Goal: Task Accomplishment & Management: Complete application form

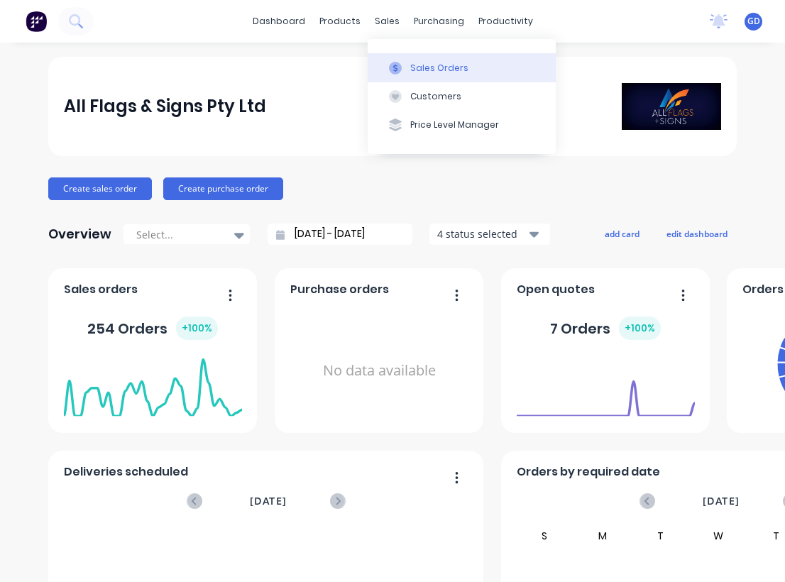
click at [422, 63] on div "Sales Orders" at bounding box center [439, 68] width 58 height 13
click at [419, 62] on div "Sales Orders" at bounding box center [439, 68] width 58 height 13
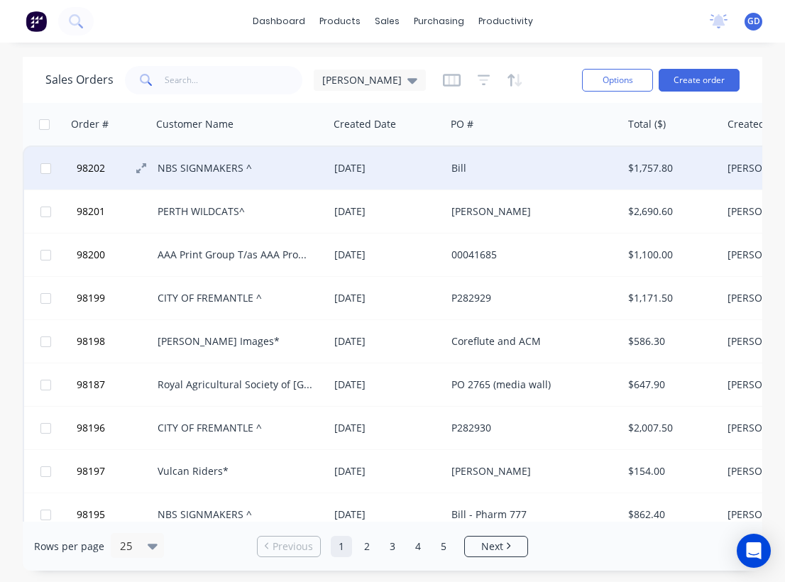
click at [99, 164] on span "98202" at bounding box center [91, 168] width 28 height 14
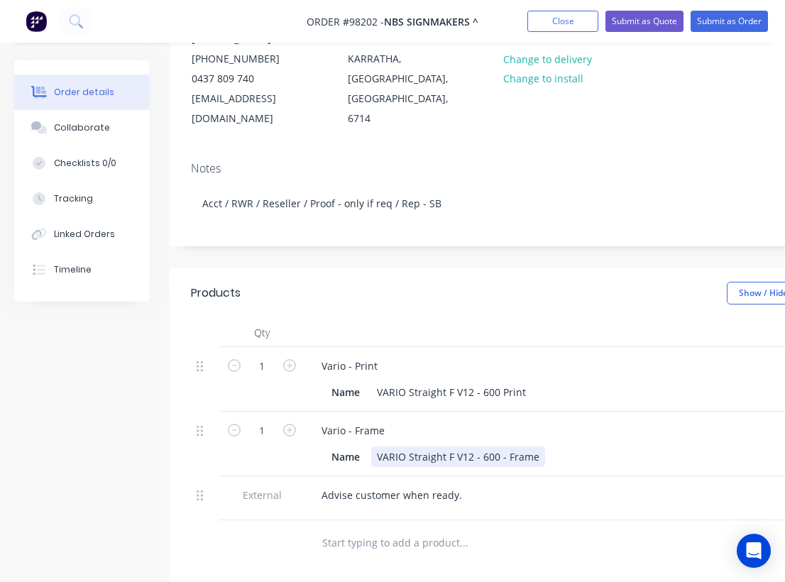
scroll to position [0, 1]
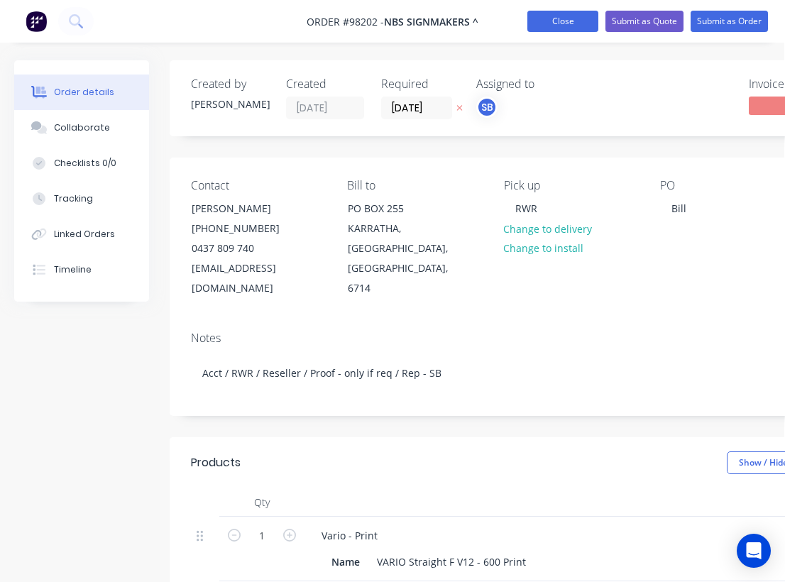
click at [555, 24] on button "Close" at bounding box center [562, 21] width 71 height 21
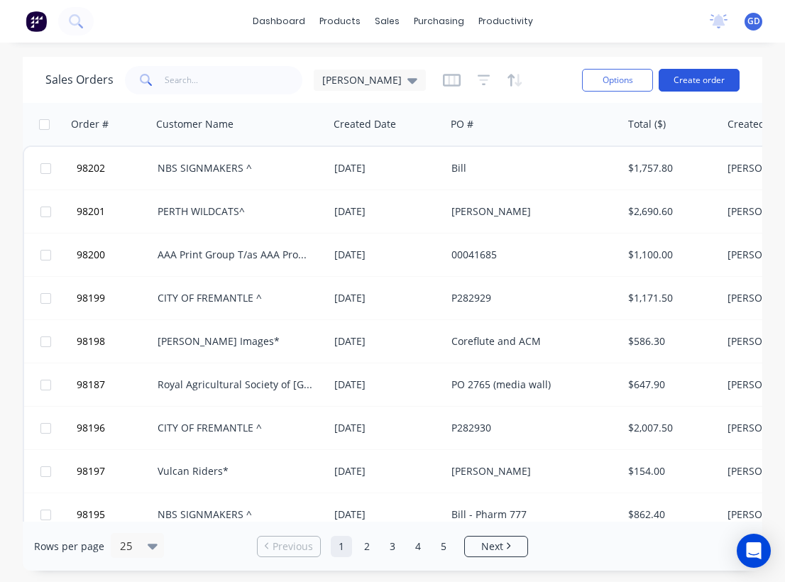
click at [707, 82] on button "Create order" at bounding box center [698, 80] width 81 height 23
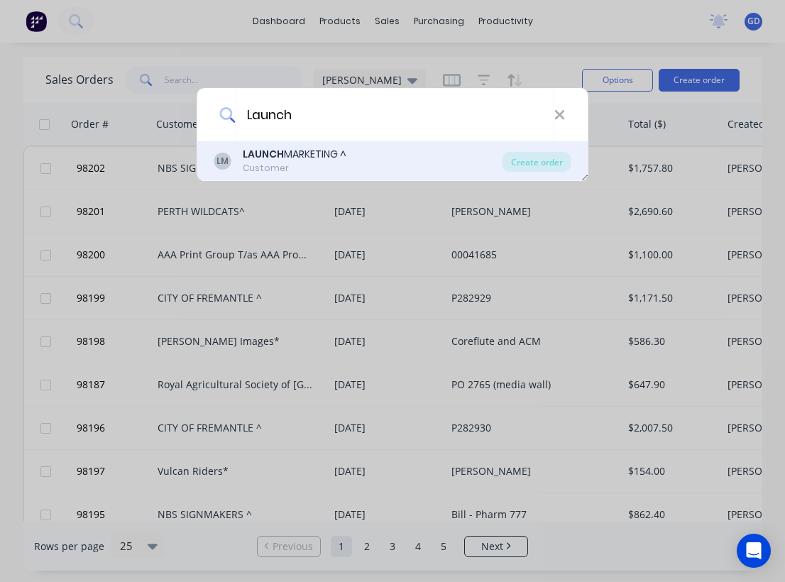
type input "Launch"
click at [292, 160] on div "LAUNCH MARKETING ^" at bounding box center [295, 154] width 104 height 15
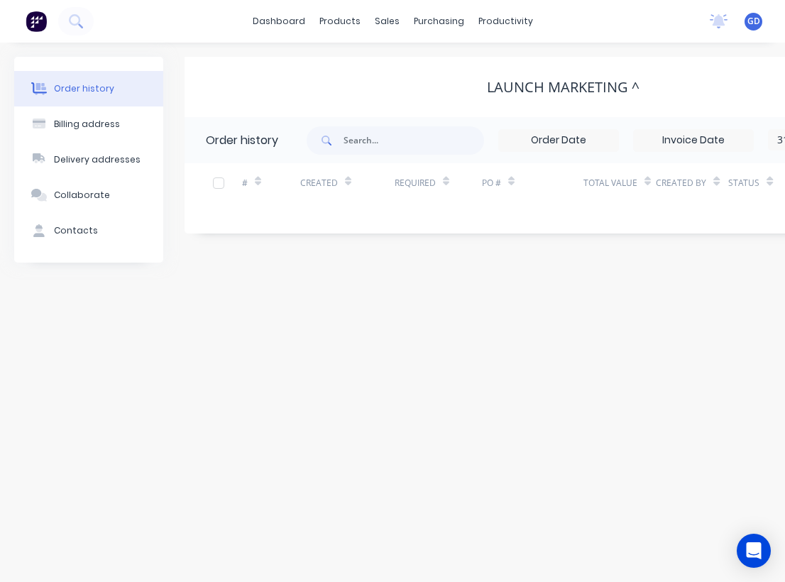
scroll to position [0, 268]
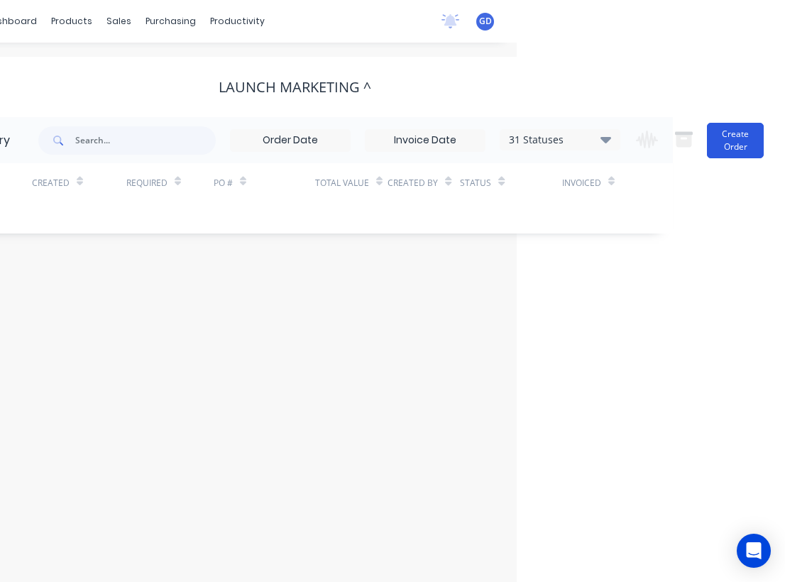
click at [722, 143] on button "Create Order" at bounding box center [734, 140] width 57 height 35
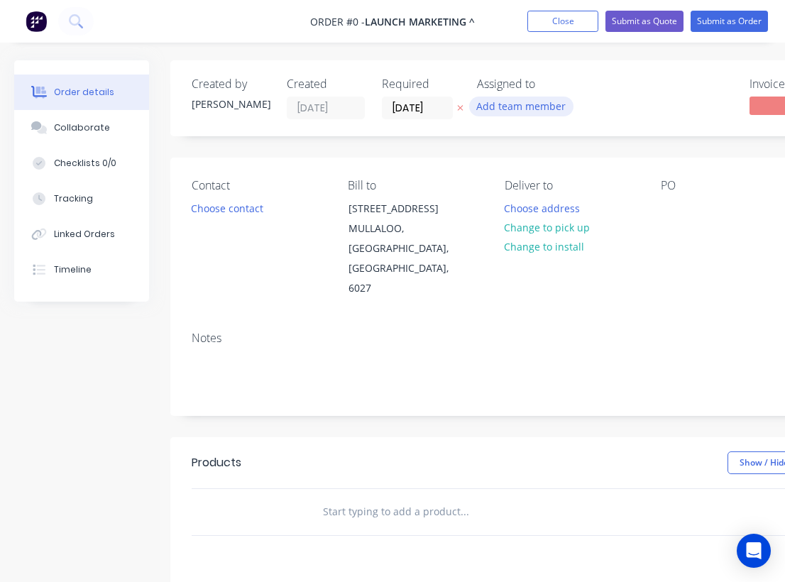
click at [504, 99] on button "Add team member" at bounding box center [521, 105] width 104 height 19
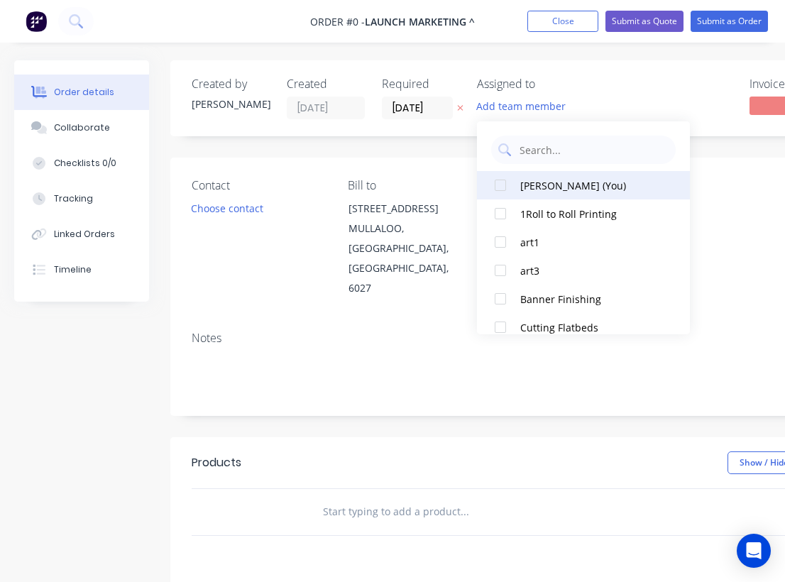
click at [506, 184] on div at bounding box center [500, 185] width 28 height 28
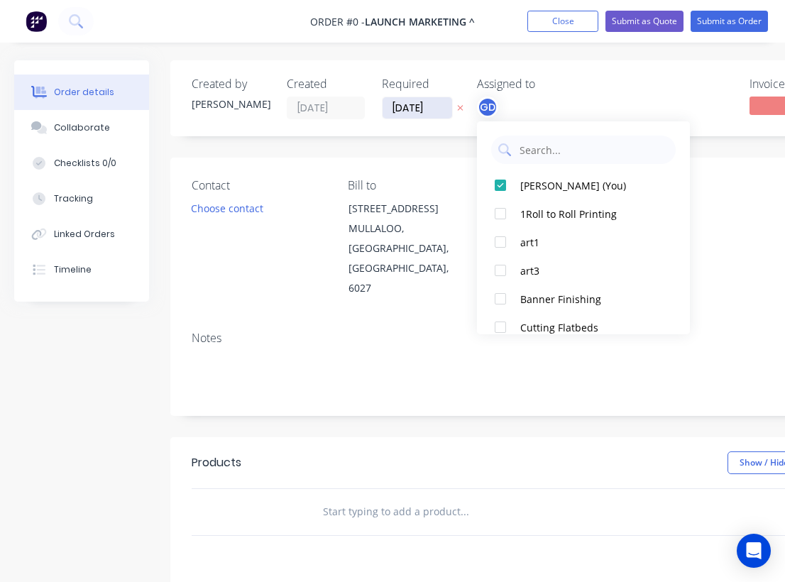
click at [401, 111] on div "Order details Collaborate Checklists 0/0 Tracking Linked Orders Timeline Order …" at bounding box center [493, 478] width 986 height 837
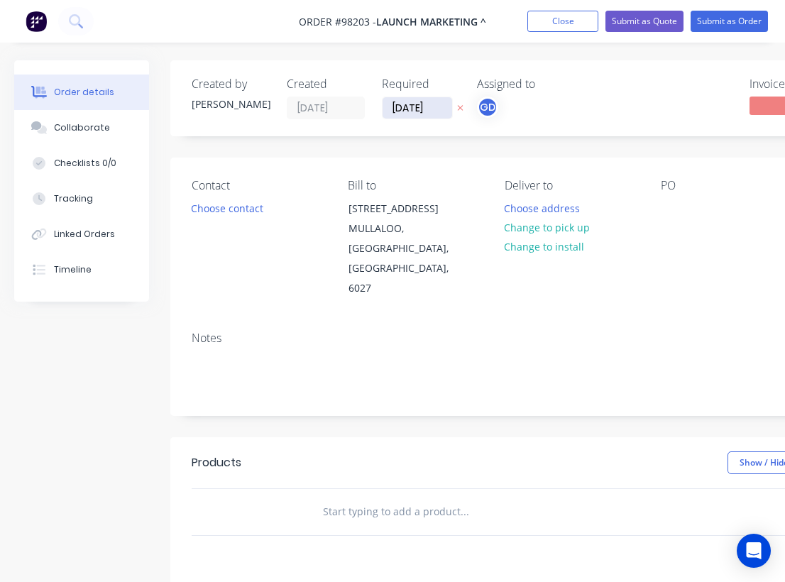
click at [416, 104] on input "[DATE]" at bounding box center [417, 107] width 70 height 21
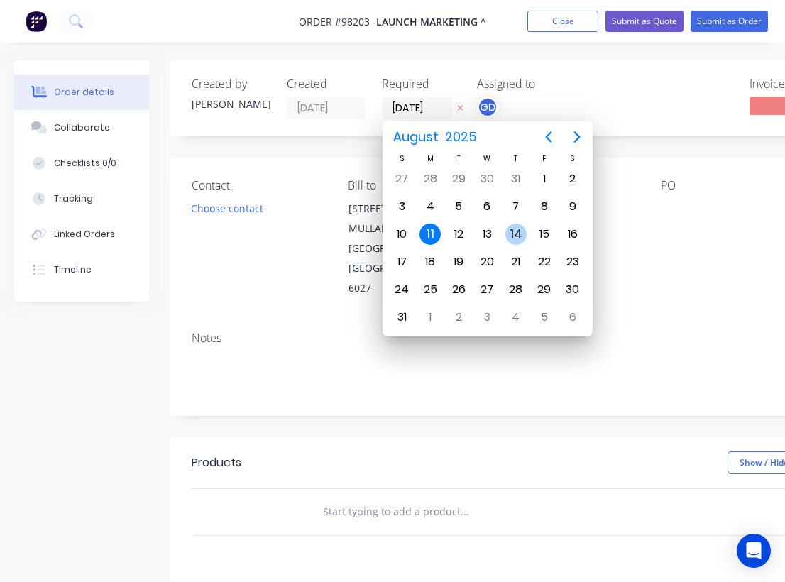
click at [515, 237] on div "14" at bounding box center [515, 233] width 21 height 21
type input "[DATE]"
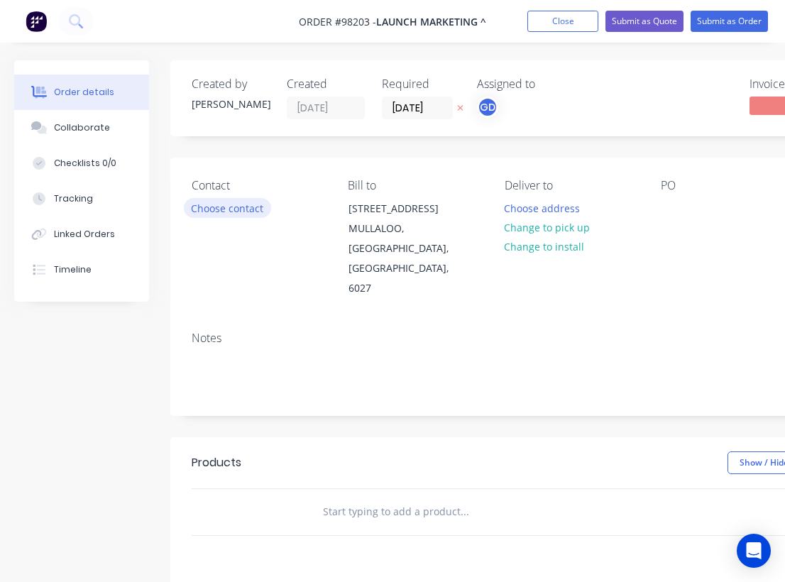
click at [205, 208] on button "Choose contact" at bounding box center [227, 207] width 87 height 19
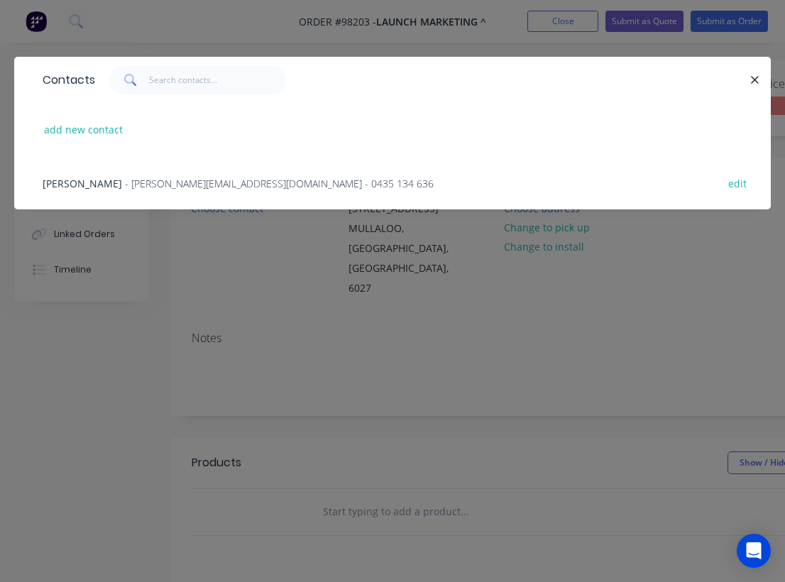
click at [90, 186] on span "Tanya McDonald" at bounding box center [82, 183] width 79 height 13
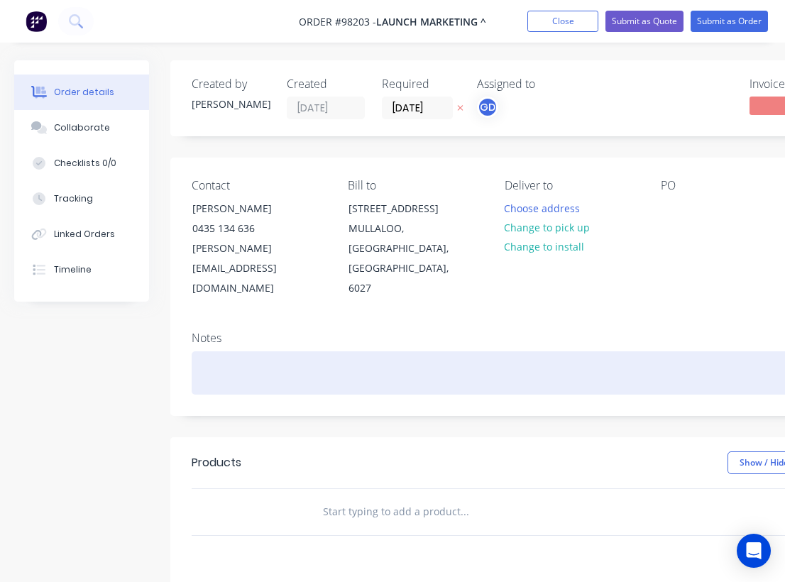
click at [254, 351] on div at bounding box center [571, 372] width 759 height 43
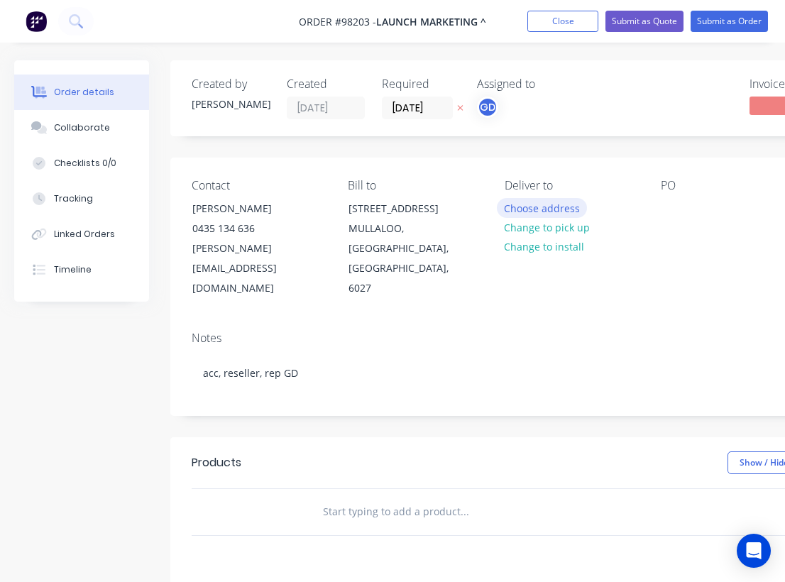
click at [548, 212] on button "Choose address" at bounding box center [542, 207] width 91 height 19
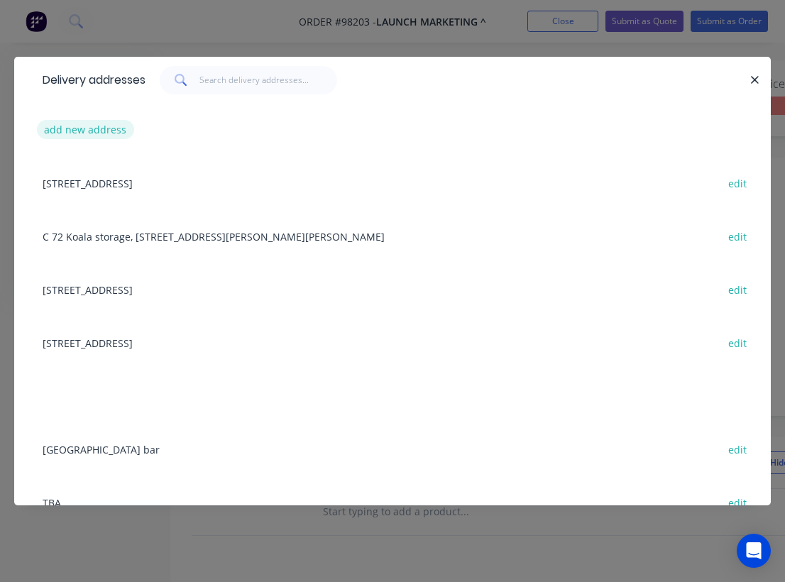
click at [70, 127] on button "add new address" at bounding box center [85, 129] width 97 height 19
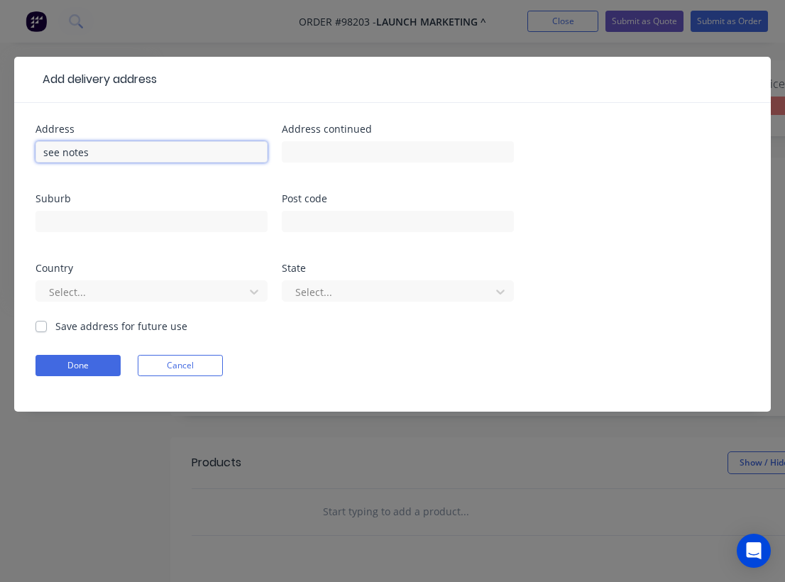
type input "see notes"
click at [55, 323] on label "Save address for future use" at bounding box center [121, 325] width 132 height 15
click at [41, 323] on input "Save address for future use" at bounding box center [40, 324] width 11 height 13
checkbox input "true"
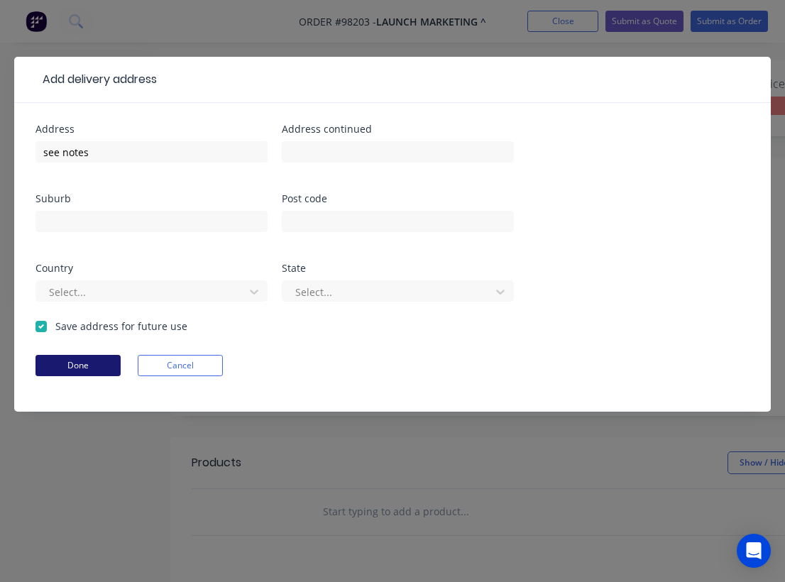
click at [79, 365] on button "Done" at bounding box center [77, 365] width 85 height 21
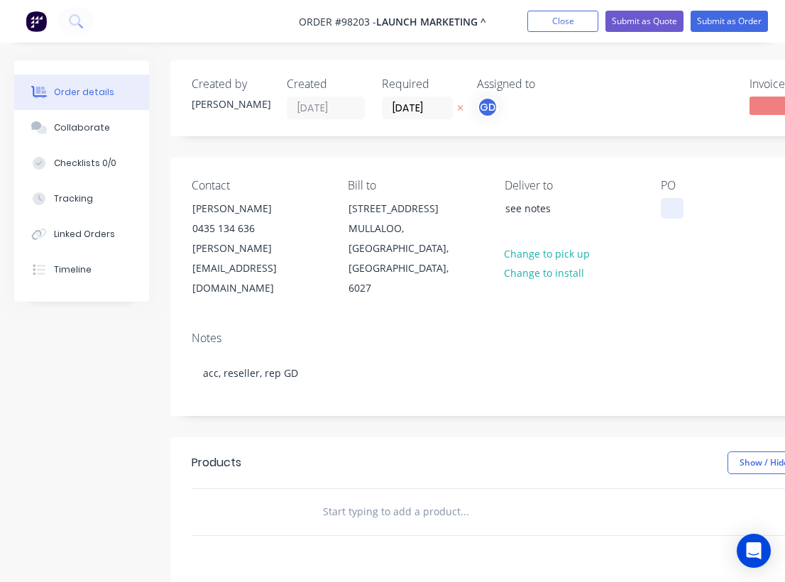
click at [669, 207] on div at bounding box center [671, 208] width 23 height 21
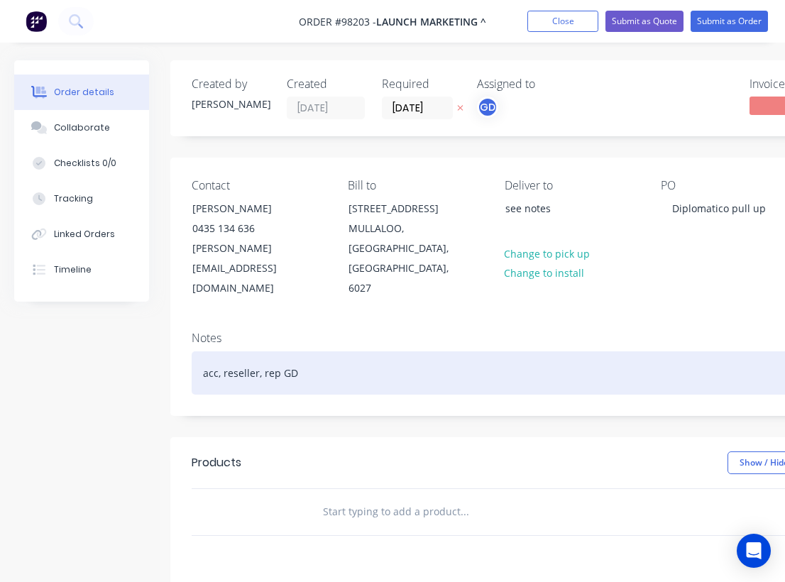
click at [576, 351] on div "acc, reseller, rep GD" at bounding box center [571, 372] width 759 height 43
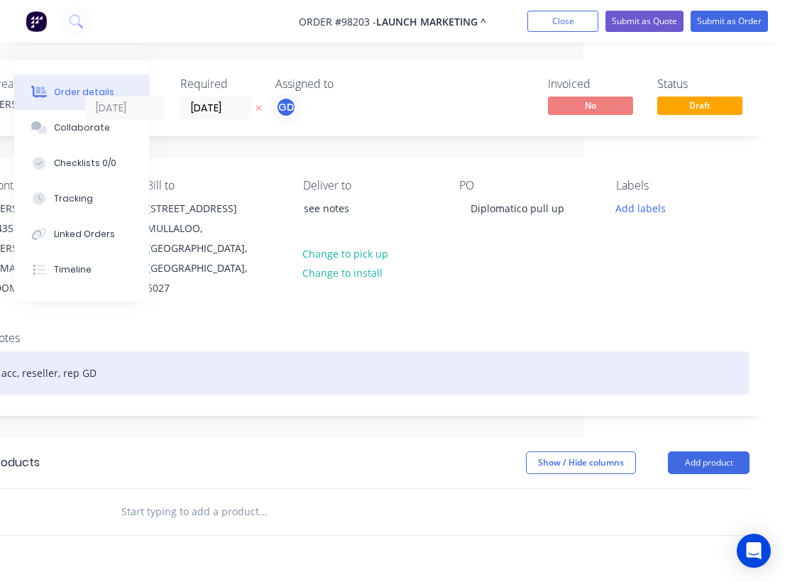
scroll to position [0, 201]
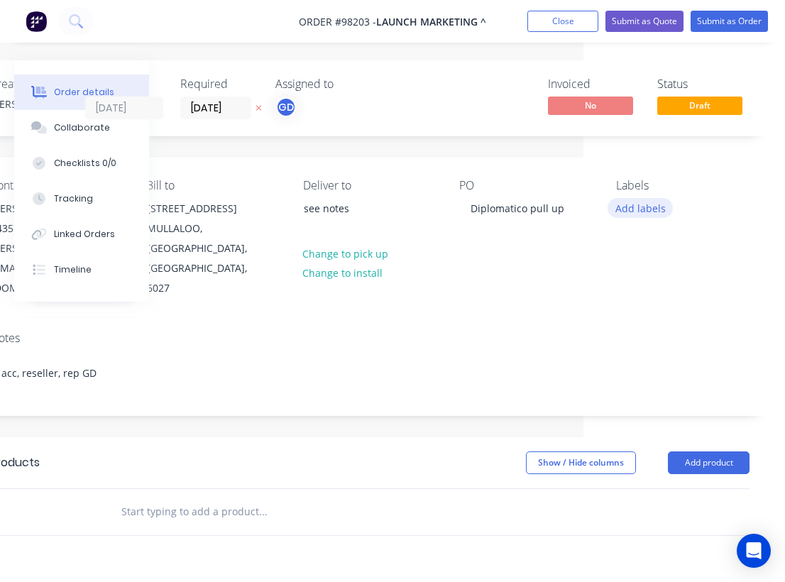
click at [637, 207] on button "Add labels" at bounding box center [639, 207] width 65 height 19
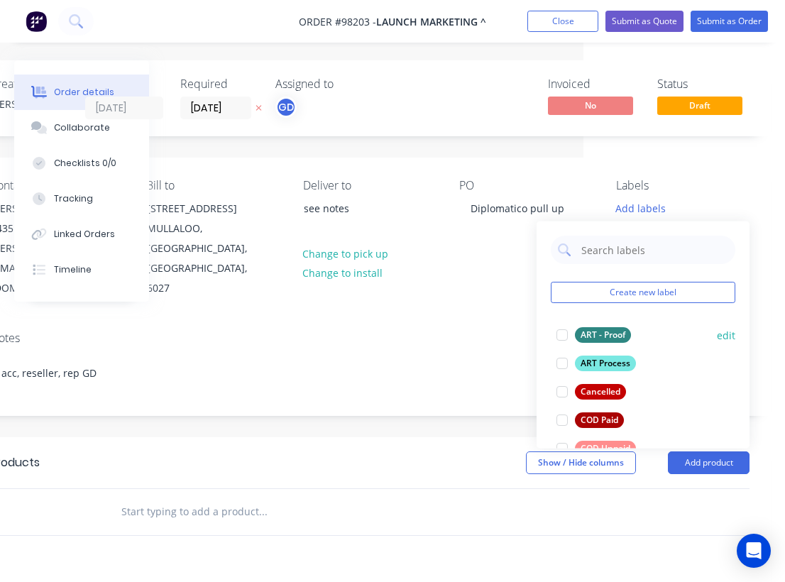
click at [605, 331] on div "ART - Proof" at bounding box center [603, 335] width 56 height 16
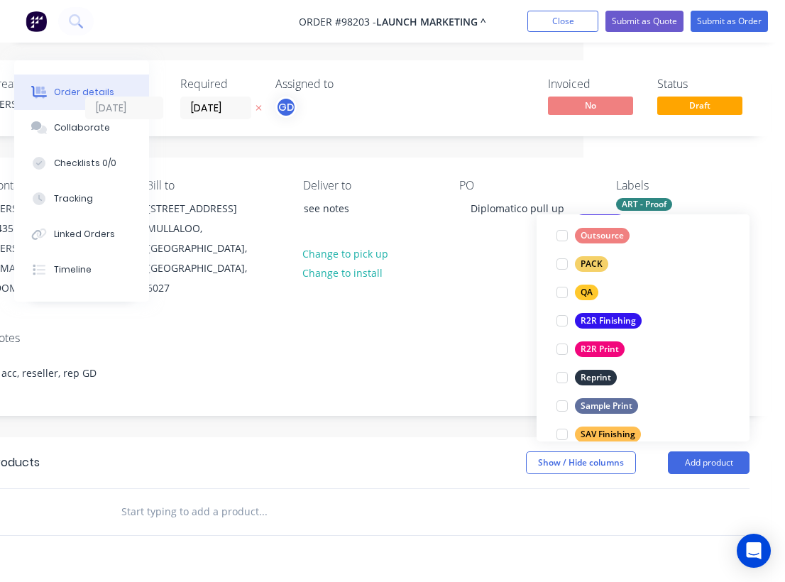
scroll to position [520, 0]
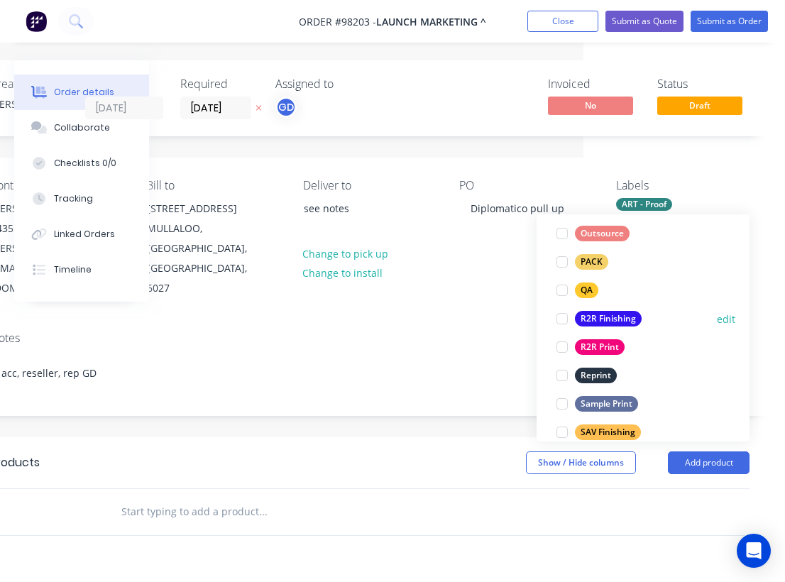
click at [610, 322] on div "R2R Finishing" at bounding box center [608, 319] width 67 height 16
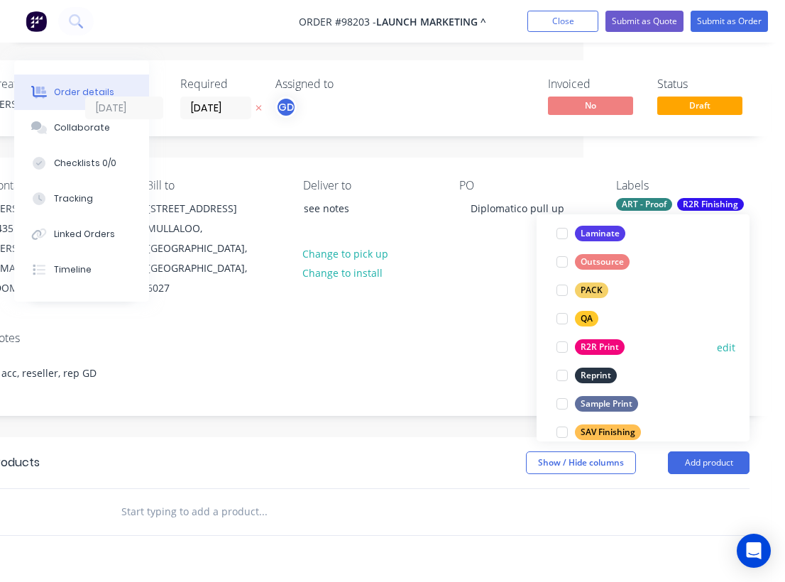
click at [606, 348] on div "R2R Print" at bounding box center [600, 347] width 50 height 16
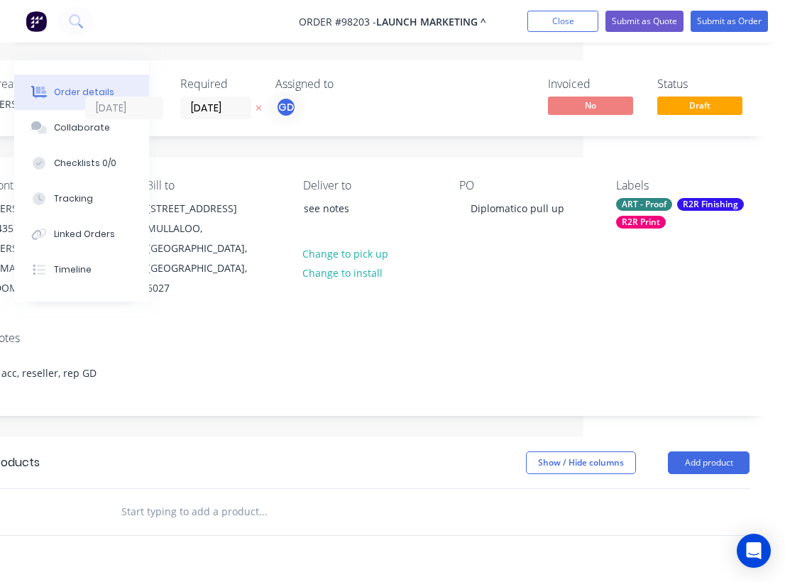
paste input "Jewel pull up banner 2100 x 850 375+ GST"
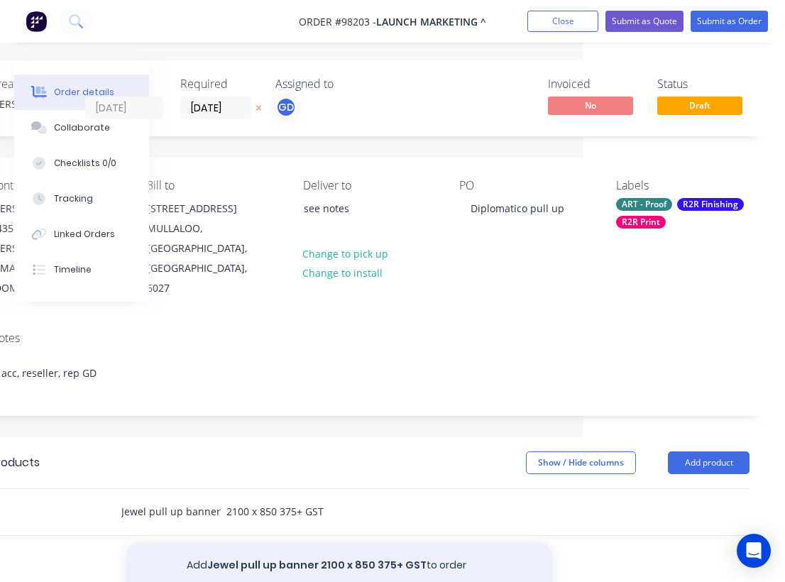
type input "Jewel pull up banner 2100 x 850 375+ GST"
click at [272, 543] on button "Add Jewel pull up banner 2100 x 850 375+ GST to order" at bounding box center [339, 565] width 426 height 45
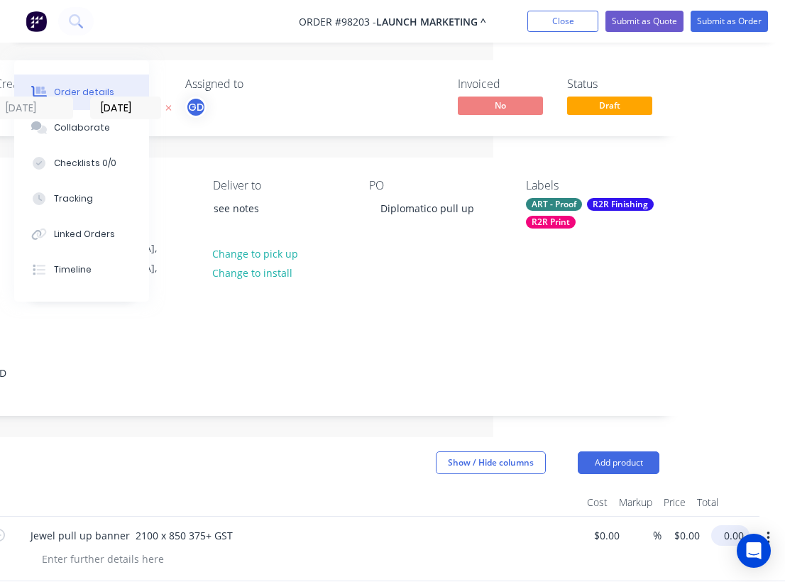
click at [727, 525] on input "0.00" at bounding box center [732, 535] width 33 height 21
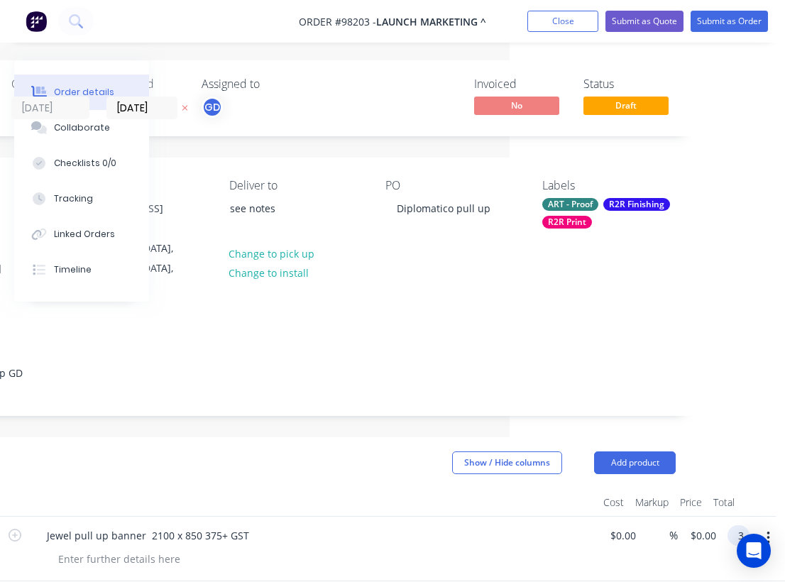
scroll to position [0, 275]
type input "$375.00"
click at [470, 451] on button "Show / Hide columns" at bounding box center [507, 462] width 110 height 23
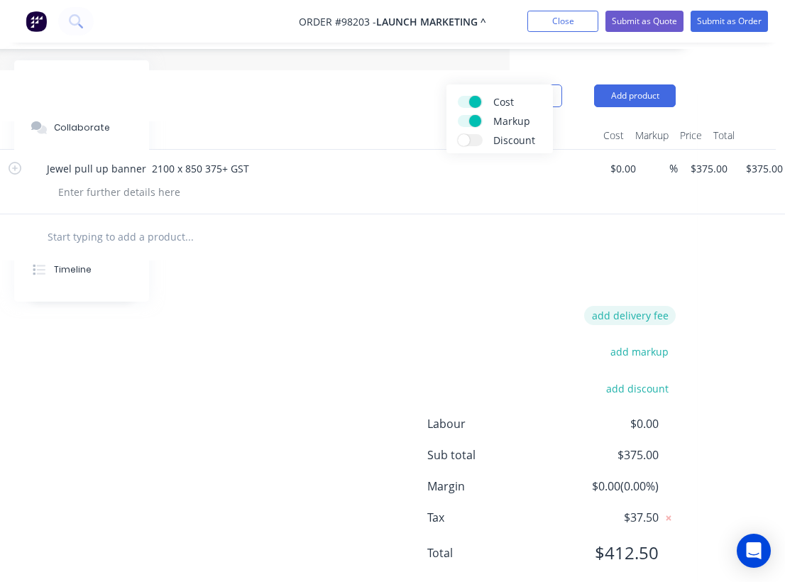
click at [647, 306] on button "add delivery fee" at bounding box center [630, 315] width 92 height 19
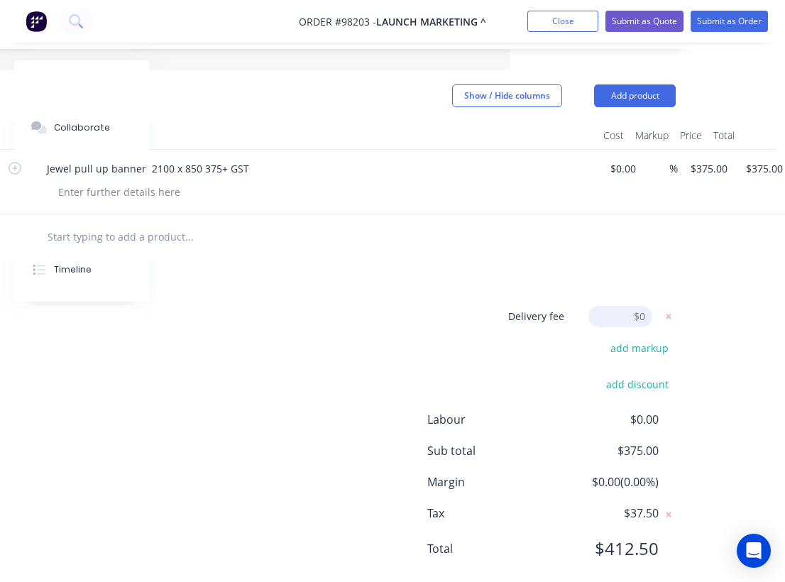
scroll to position [363, 275]
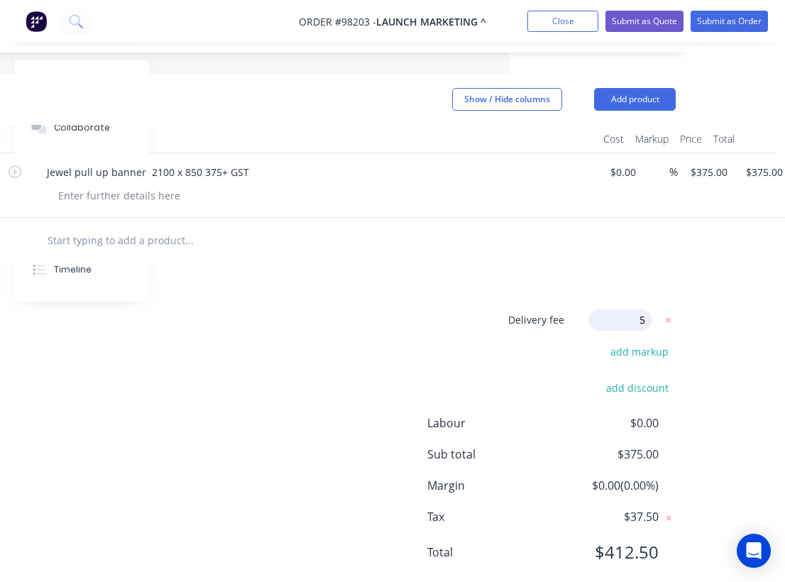
type input "55"
click at [481, 309] on div "Delivery fee Delivery fee Delivery fee name (Optional) 55 55 $0 add markup add …" at bounding box center [295, 444] width 759 height 270
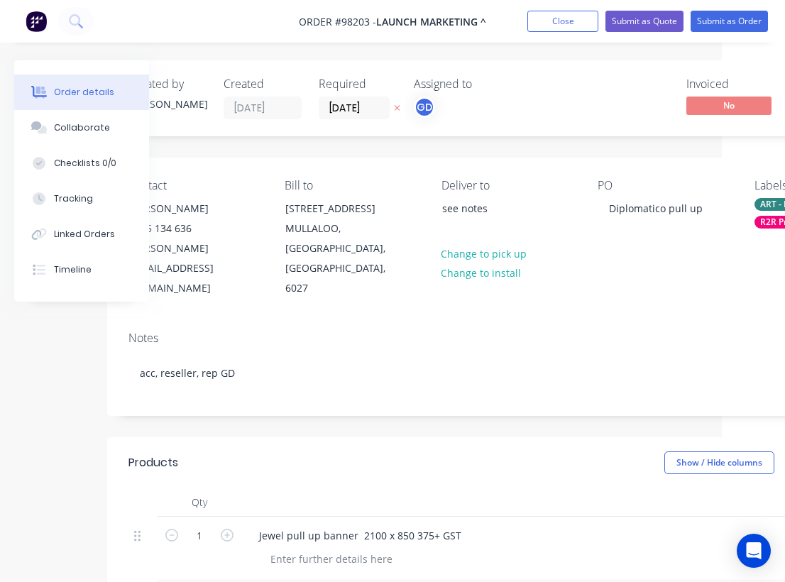
scroll to position [0, 0]
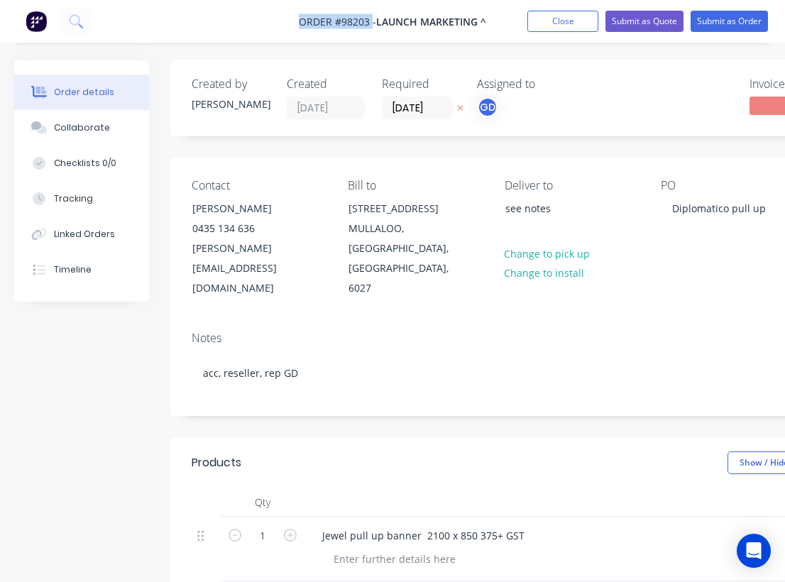
drag, startPoint x: 284, startPoint y: 12, endPoint x: 372, endPoint y: 21, distance: 89.1
click at [372, 21] on nav "Order #98203 - LAUNCH MARKETING ^ Add product Close Submit as Quote Submit as O…" at bounding box center [392, 21] width 785 height 43
copy span "Order #98203"
click at [550, 18] on button "Close" at bounding box center [562, 21] width 71 height 21
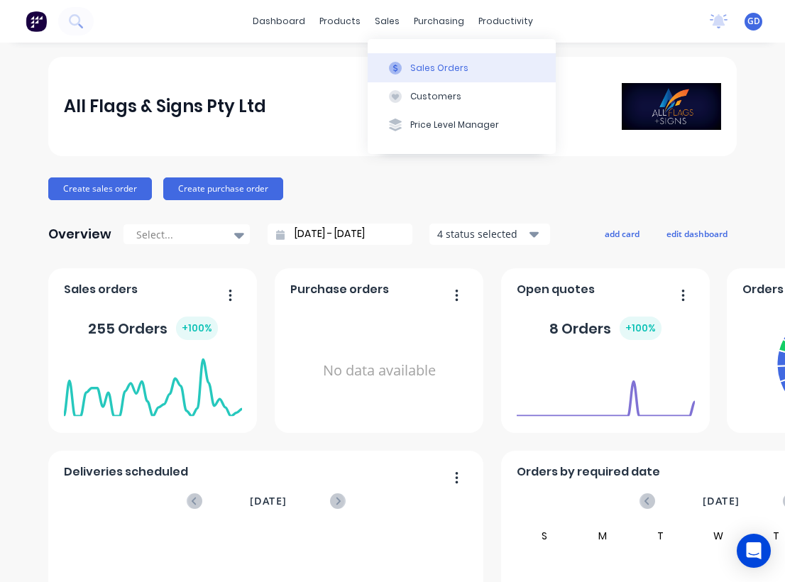
click at [417, 73] on div "Sales Orders" at bounding box center [439, 68] width 58 height 13
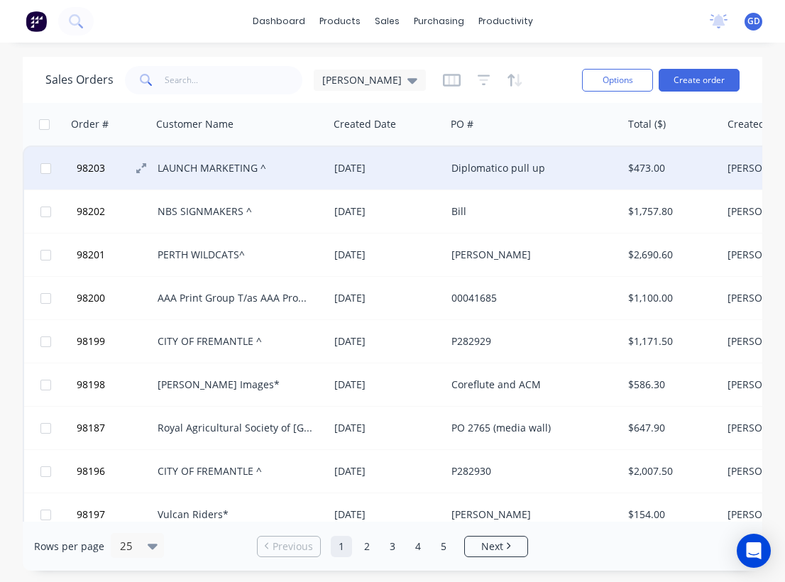
click at [101, 169] on span "98203" at bounding box center [91, 168] width 28 height 14
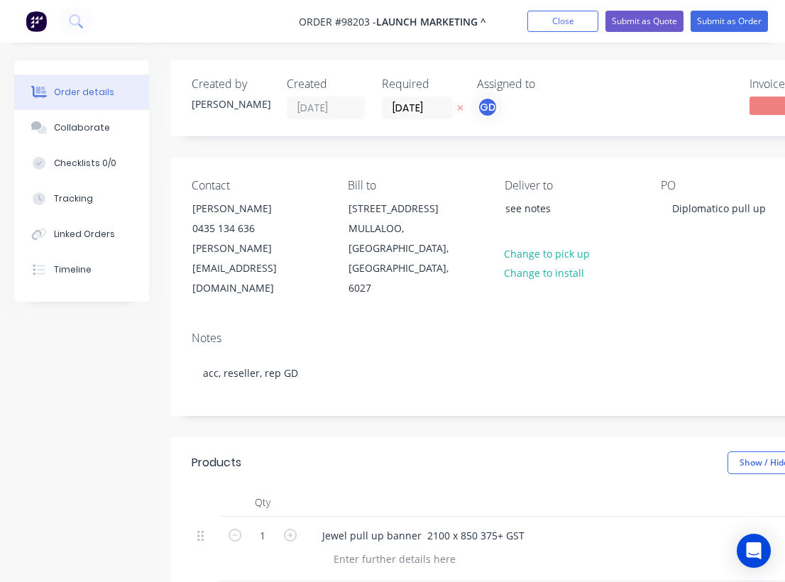
type input "$375.00"
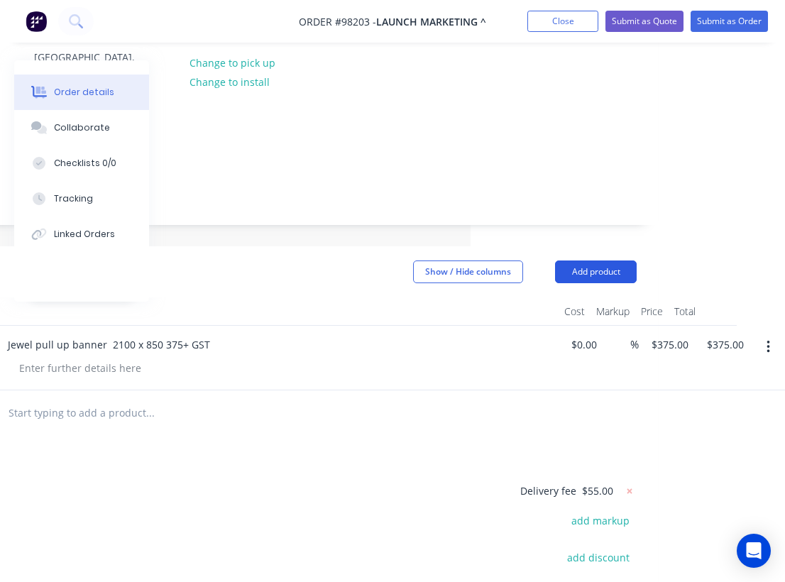
scroll to position [191, 314]
click at [621, 260] on button "Add product" at bounding box center [596, 271] width 82 height 23
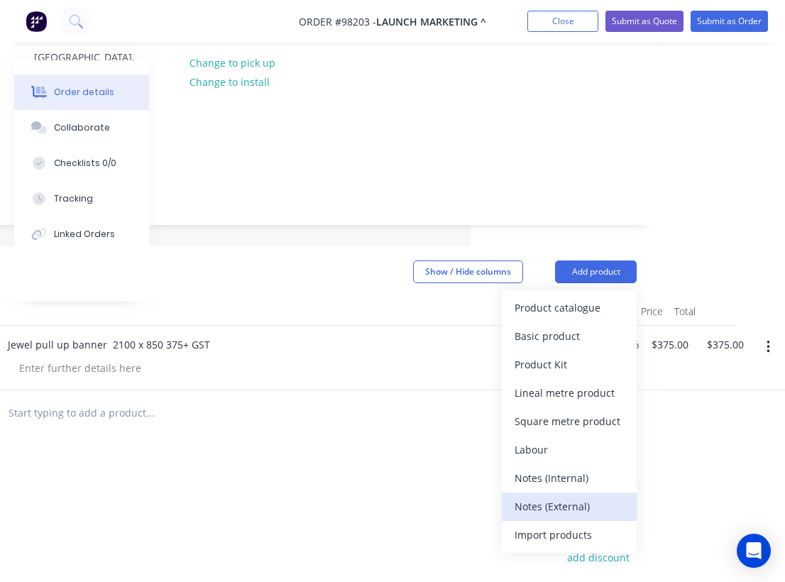
click at [575, 496] on div "Notes (External)" at bounding box center [568, 506] width 109 height 21
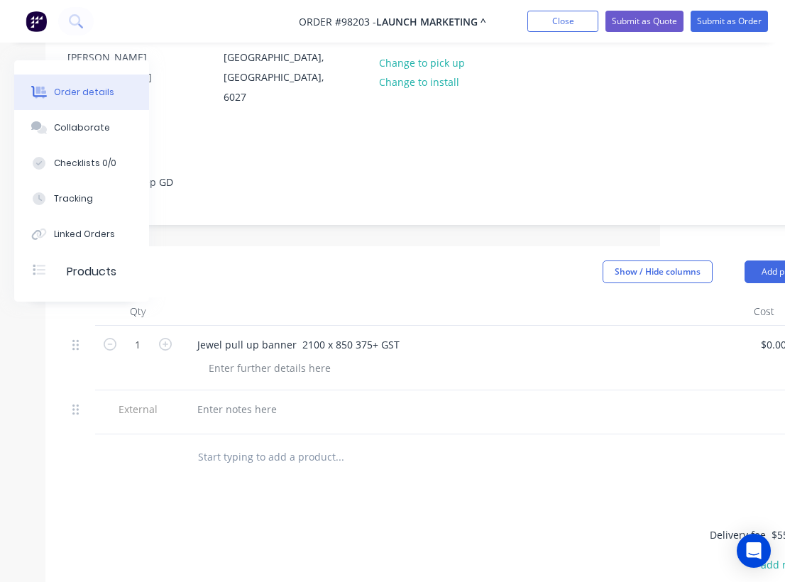
scroll to position [192, 124]
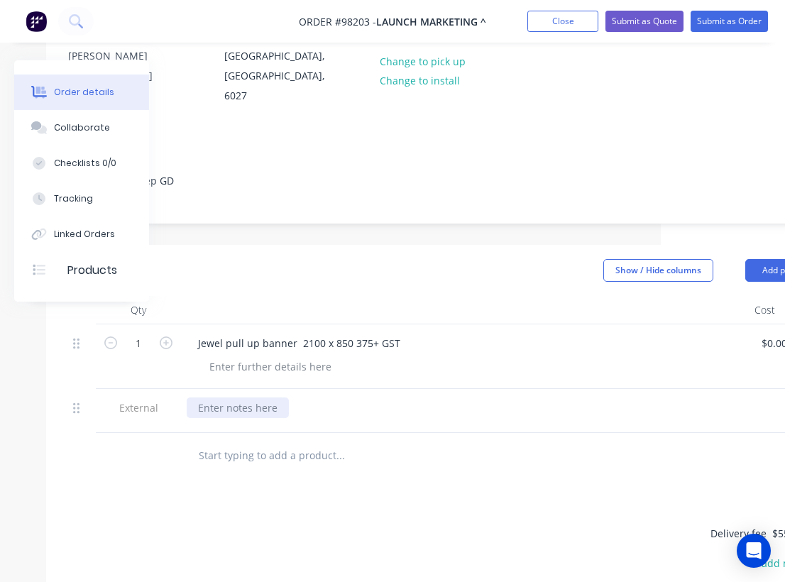
click at [240, 397] on div at bounding box center [238, 407] width 102 height 21
paste div
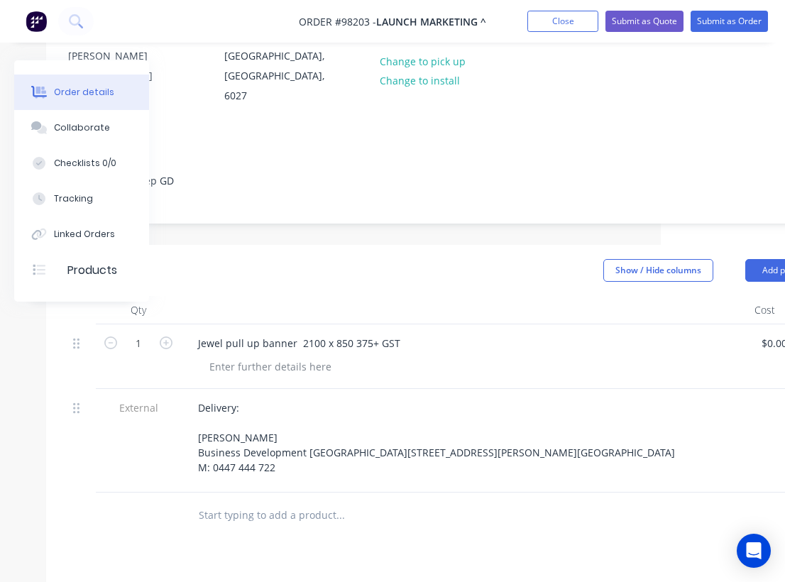
click at [441, 404] on div "Delivery: Elyce Rodda Business Development Executive Ground Floor 9 Havelock St…" at bounding box center [465, 437] width 556 height 80
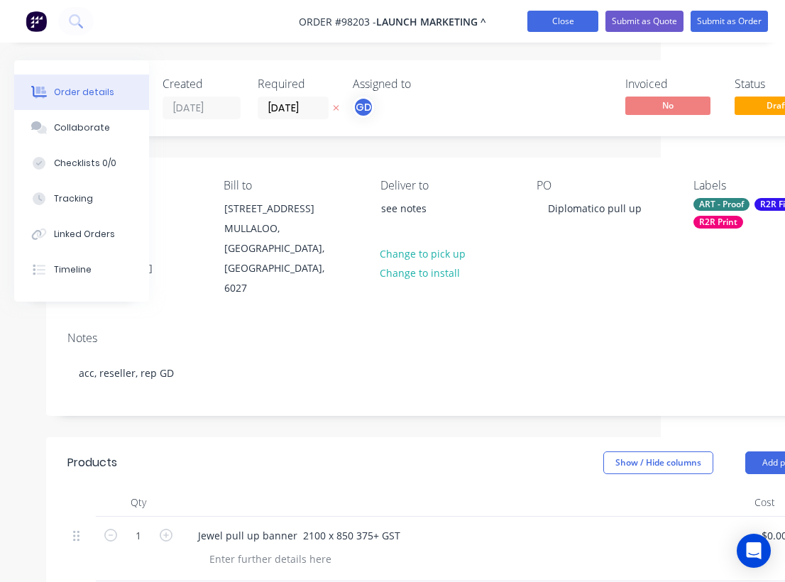
click at [553, 22] on button "Close" at bounding box center [562, 21] width 71 height 21
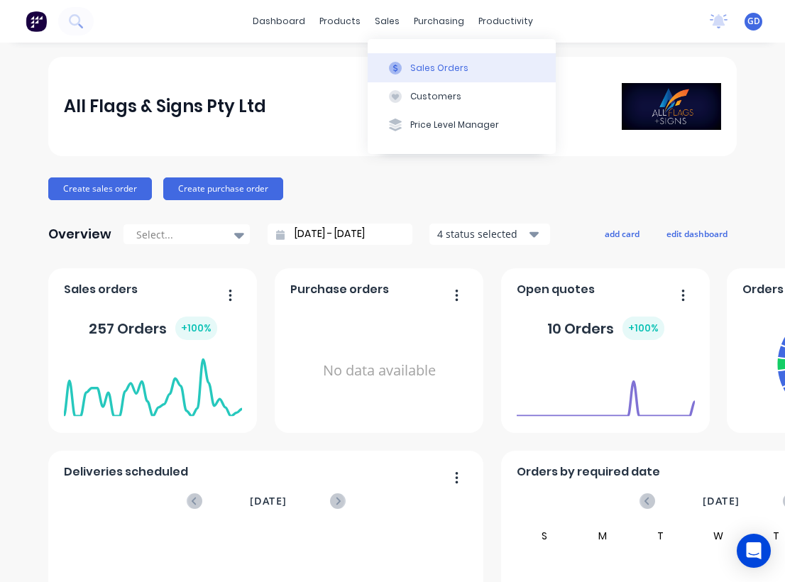
click at [415, 67] on div "Sales Orders" at bounding box center [439, 68] width 58 height 13
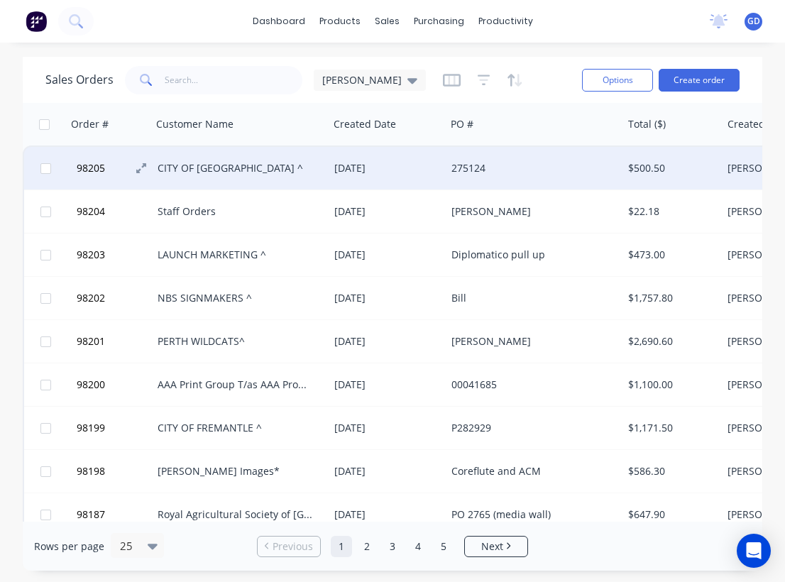
click at [97, 166] on span "98205" at bounding box center [91, 168] width 28 height 14
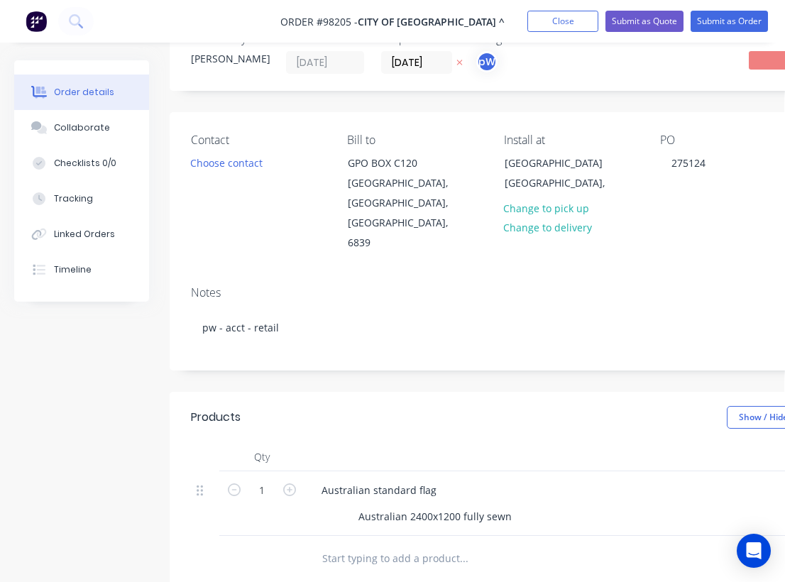
scroll to position [0, 1]
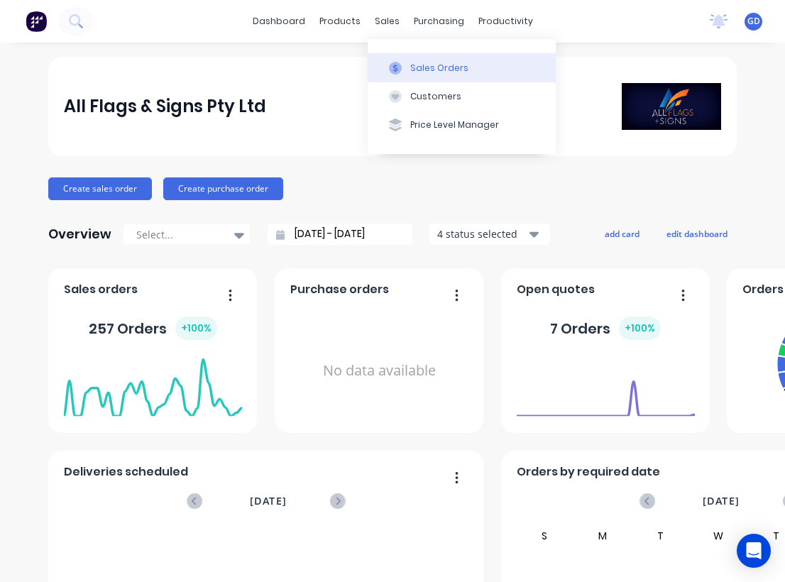
click at [418, 66] on div "Sales Orders" at bounding box center [439, 68] width 58 height 13
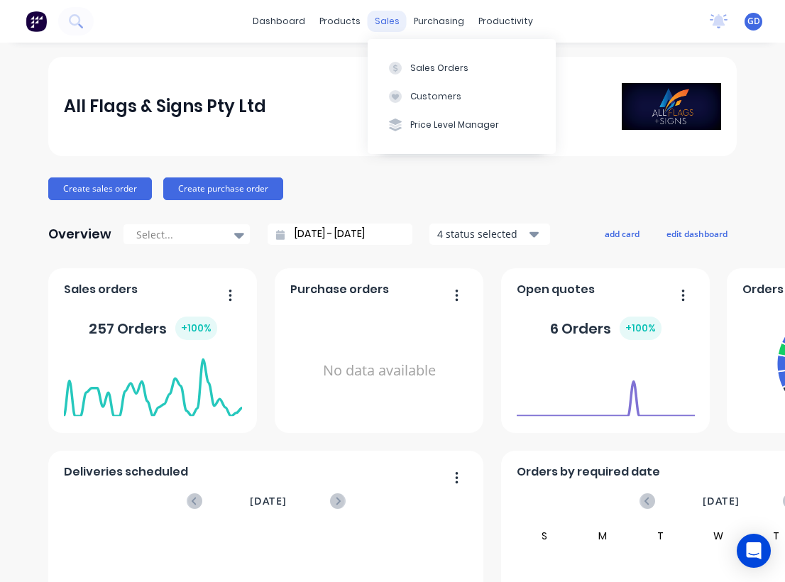
click at [377, 24] on div "sales" at bounding box center [386, 21] width 39 height 21
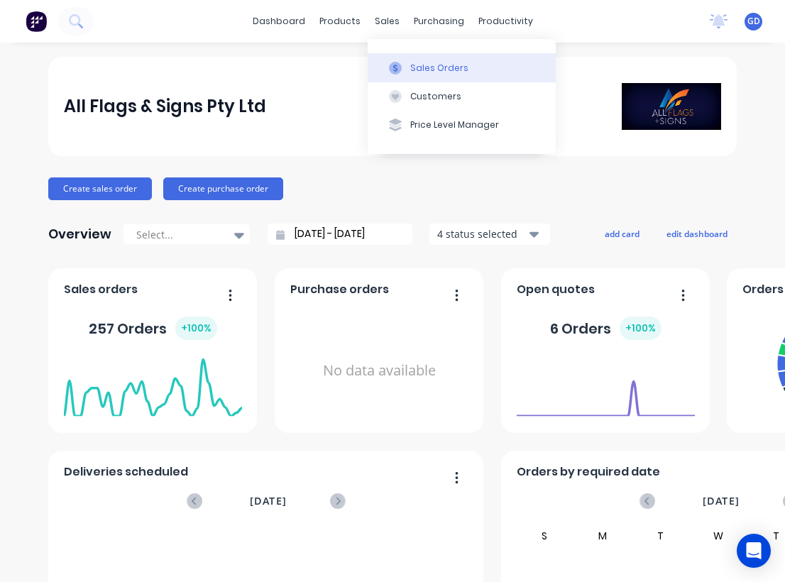
click at [429, 68] on div "Sales Orders" at bounding box center [439, 68] width 58 height 13
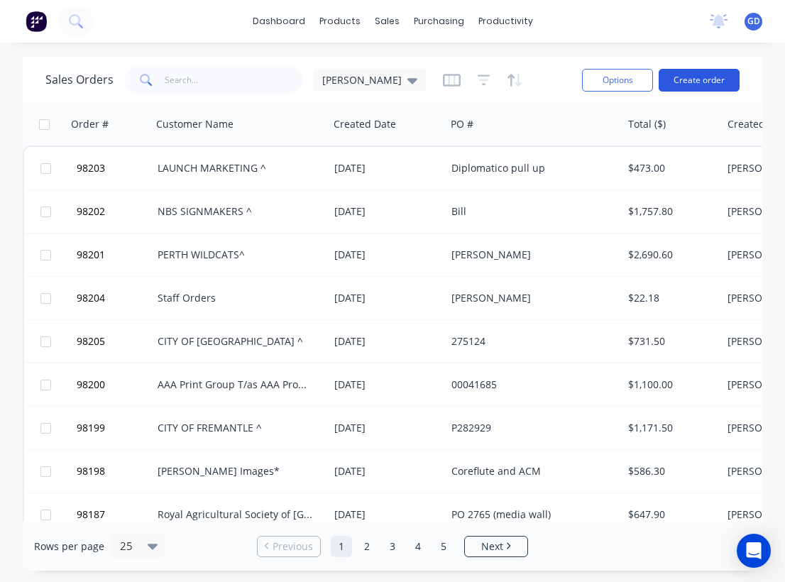
click at [712, 79] on button "Create order" at bounding box center [698, 80] width 81 height 23
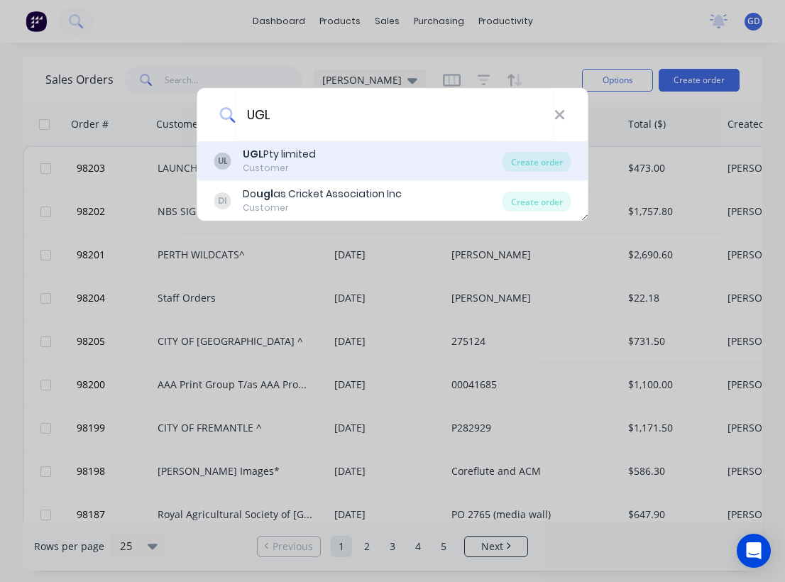
type input "UGL"
click at [264, 157] on div "UGL Pty limited" at bounding box center [279, 154] width 73 height 15
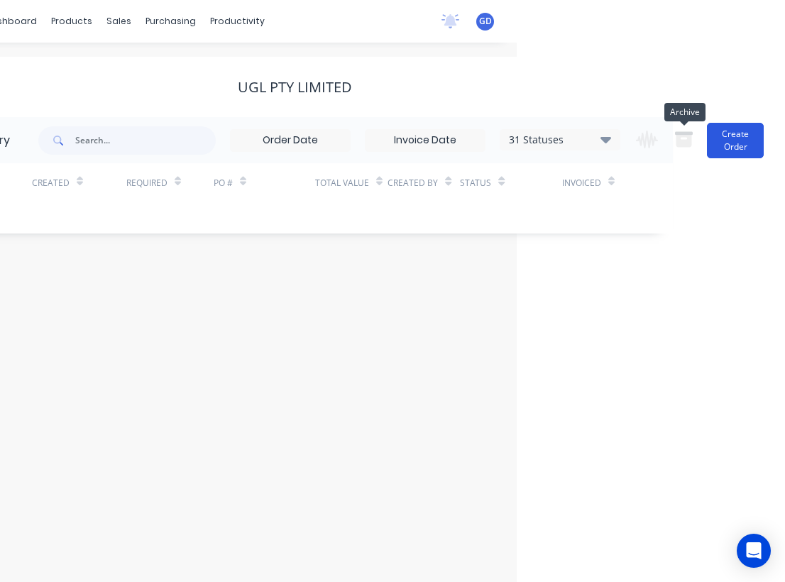
scroll to position [0, 269]
click at [720, 138] on button "Create Order" at bounding box center [734, 140] width 57 height 35
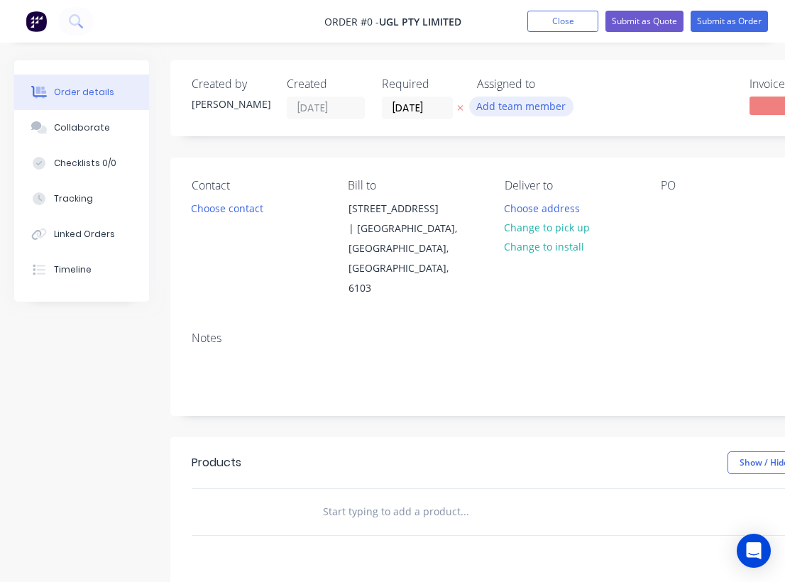
click at [495, 105] on button "Add team member" at bounding box center [521, 105] width 104 height 19
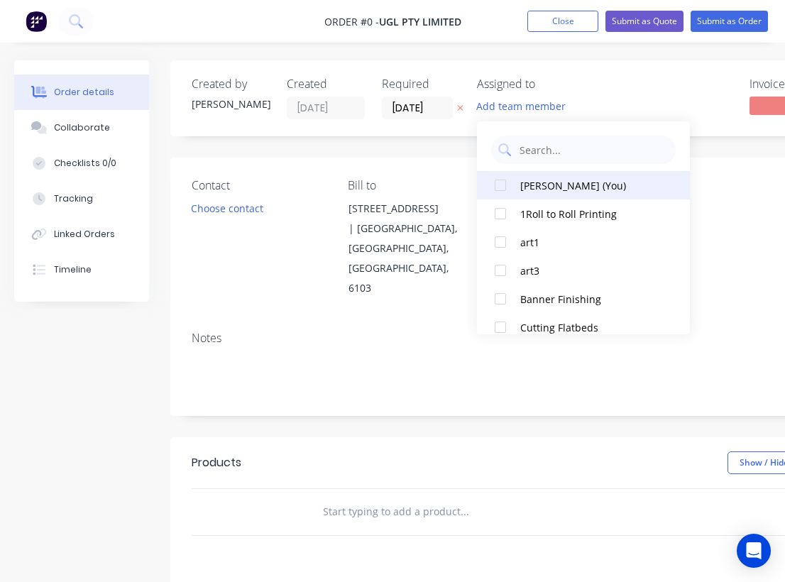
click at [538, 190] on div "[PERSON_NAME] (You)" at bounding box center [591, 185] width 142 height 15
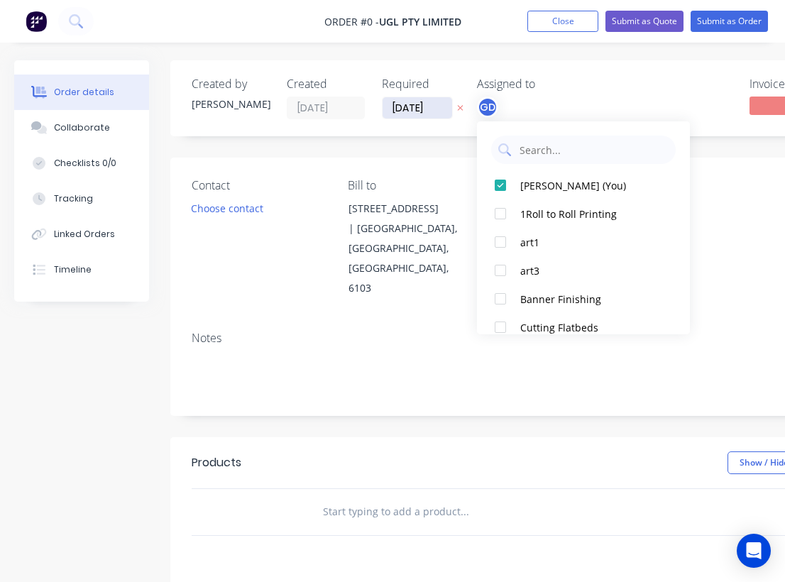
click at [425, 111] on div "Order details Collaborate Checklists 0/0 Tracking Linked Orders Timeline Order …" at bounding box center [493, 478] width 986 height 837
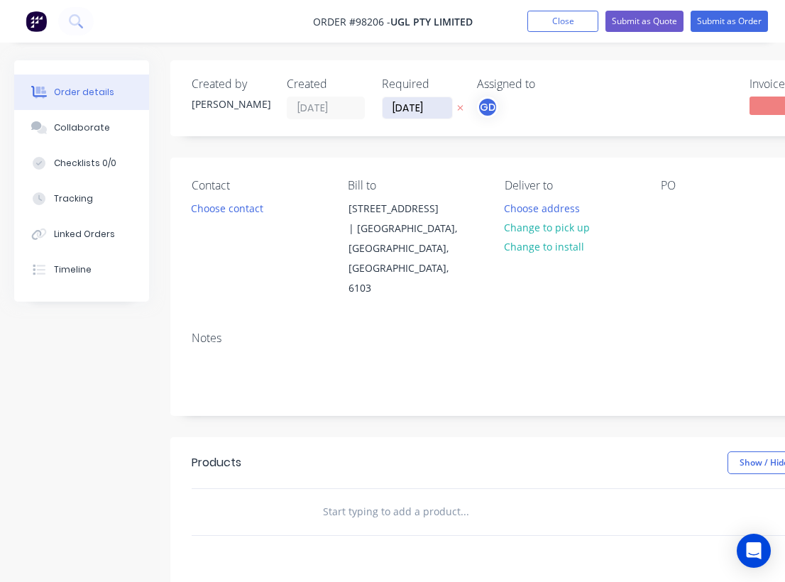
click at [404, 108] on input "[DATE]" at bounding box center [417, 107] width 70 height 21
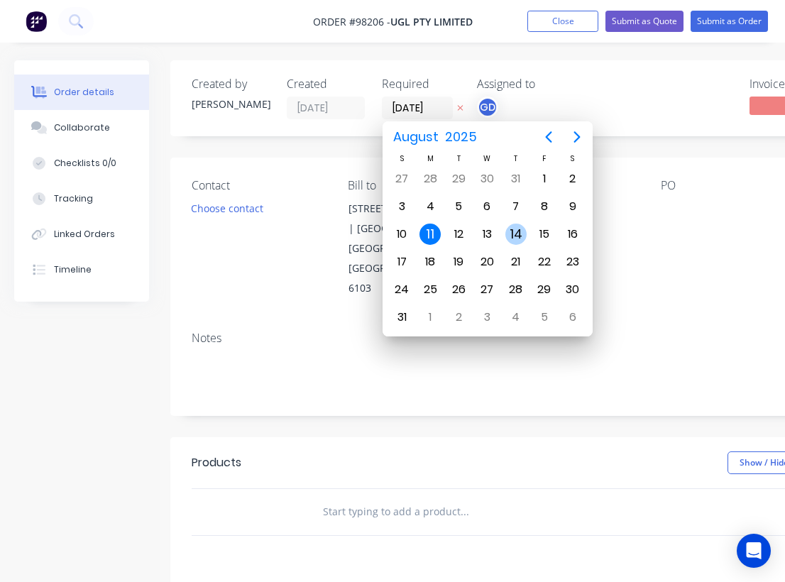
click at [523, 235] on div "14" at bounding box center [515, 233] width 21 height 21
type input "[DATE]"
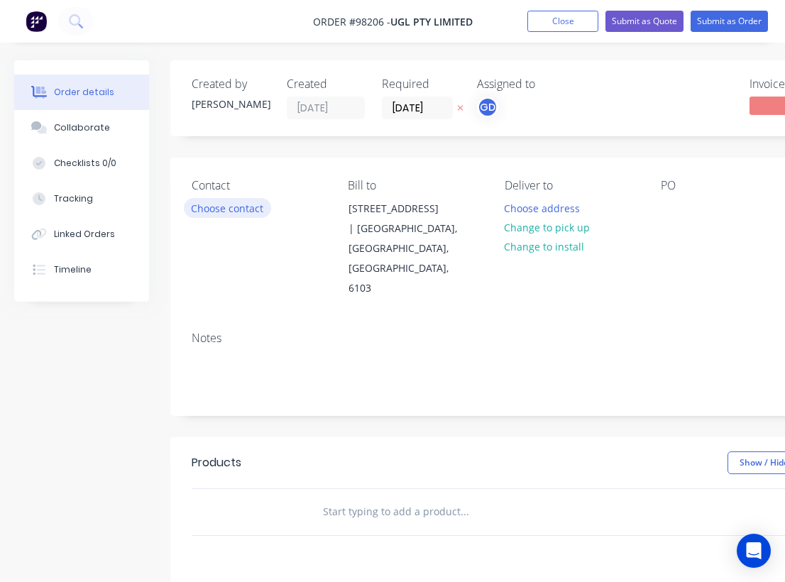
click at [253, 200] on button "Choose contact" at bounding box center [227, 207] width 87 height 19
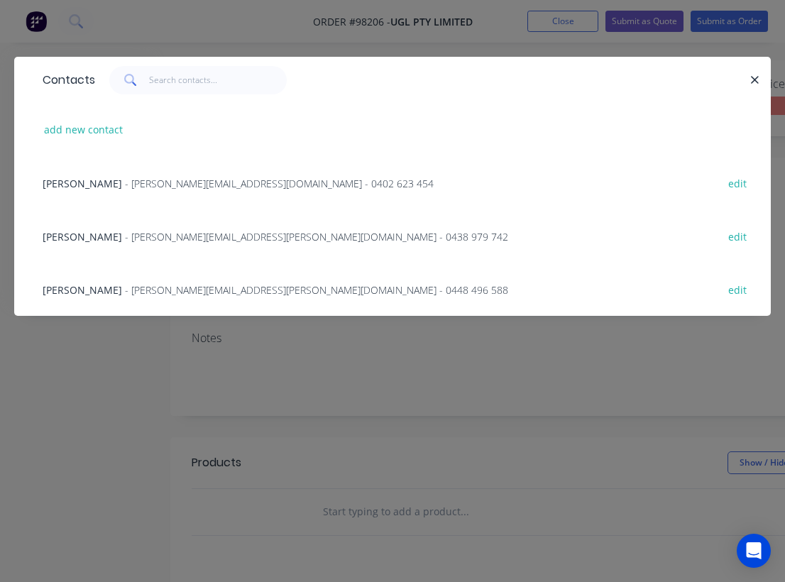
click at [57, 181] on span "[PERSON_NAME]" at bounding box center [82, 183] width 79 height 13
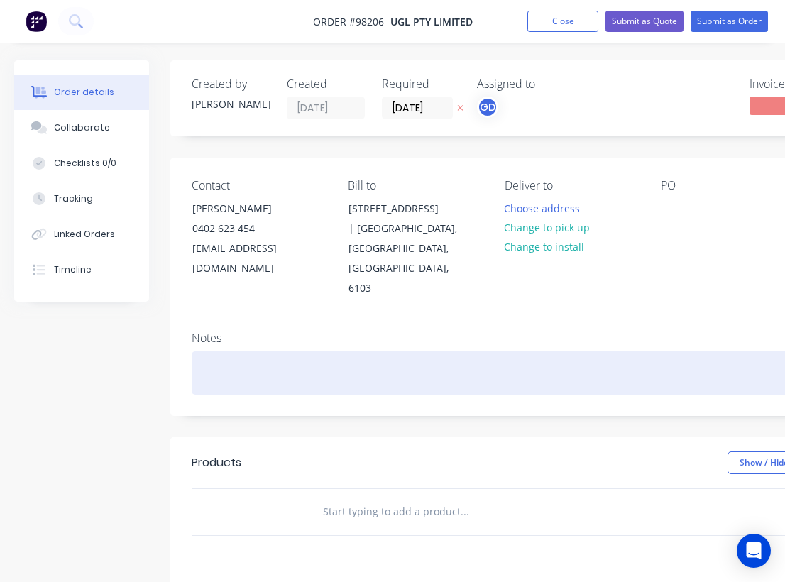
click at [215, 351] on div at bounding box center [571, 372] width 759 height 43
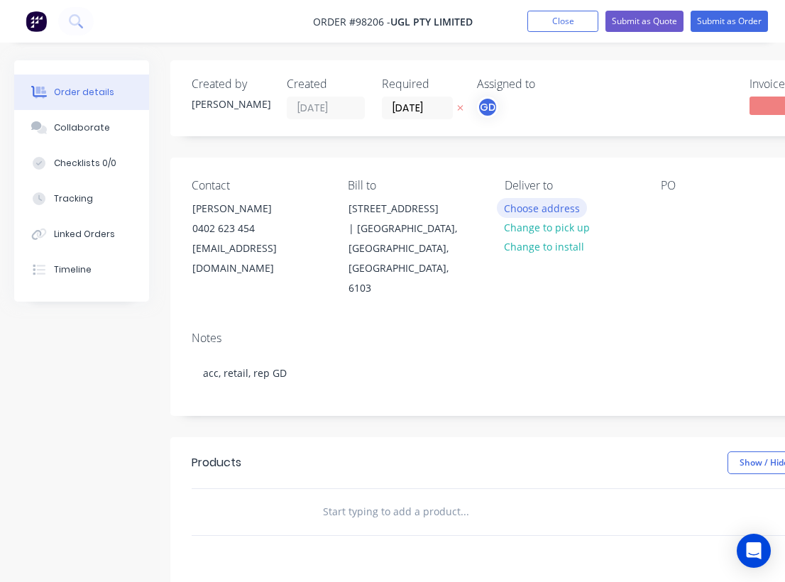
click at [531, 212] on button "Choose address" at bounding box center [542, 207] width 91 height 19
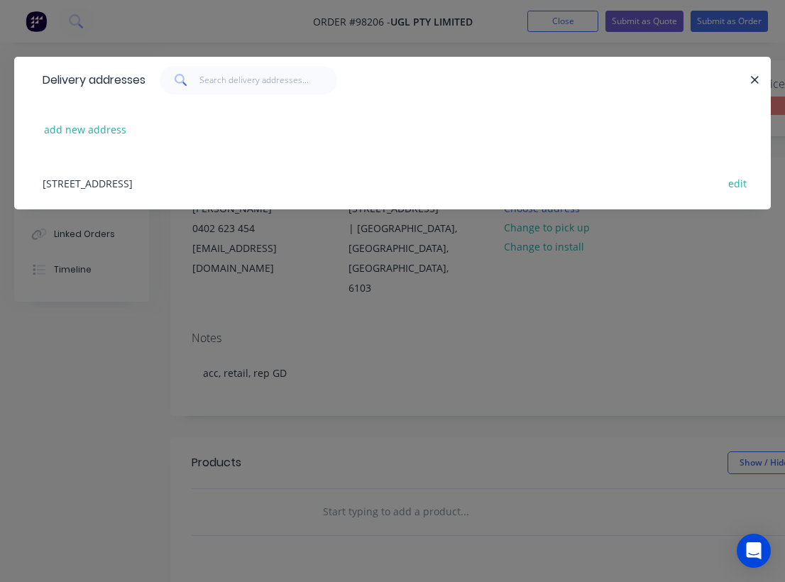
click at [85, 180] on div "[STREET_ADDRESS] edit" at bounding box center [392, 182] width 714 height 53
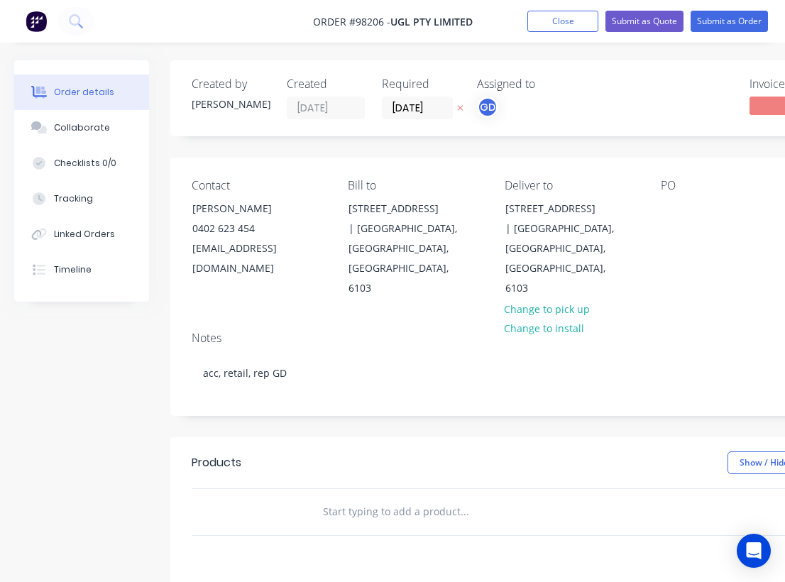
click at [761, 331] on div "Notes" at bounding box center [571, 337] width 759 height 13
click at [673, 199] on div at bounding box center [671, 208] width 23 height 21
paste div
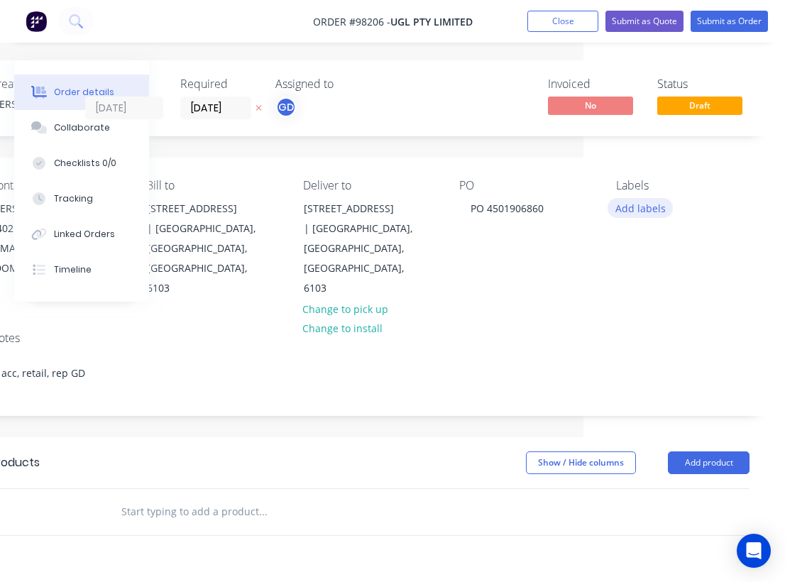
scroll to position [0, 201]
click at [646, 210] on button "Add labels" at bounding box center [639, 207] width 65 height 19
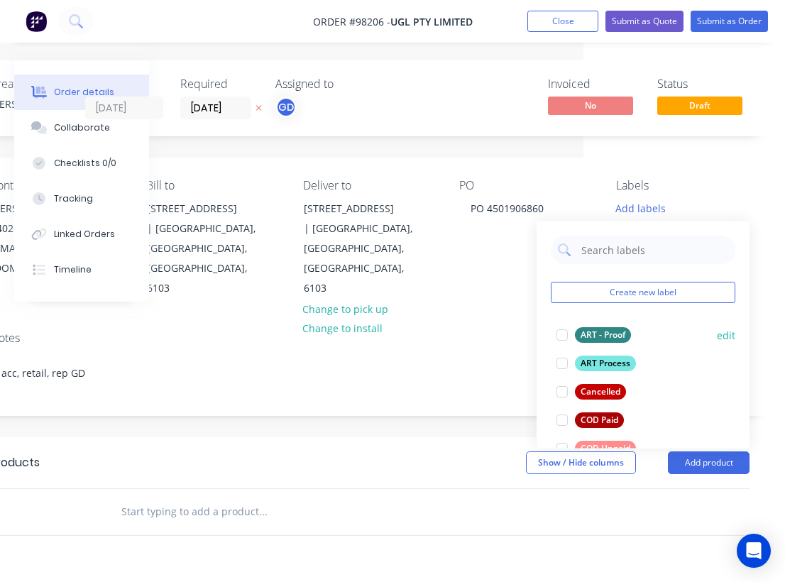
click at [619, 333] on div "ART - Proof" at bounding box center [603, 335] width 56 height 16
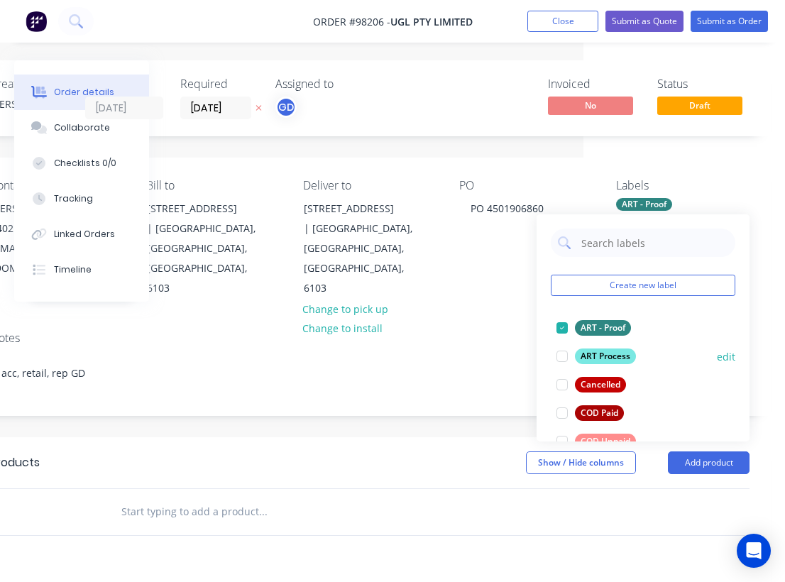
click at [611, 355] on div "ART Process" at bounding box center [605, 356] width 61 height 16
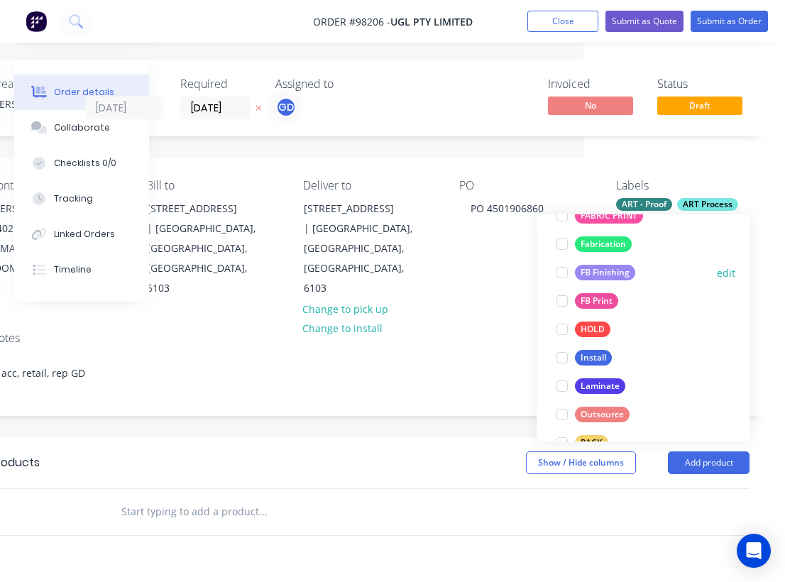
scroll to position [341, 0]
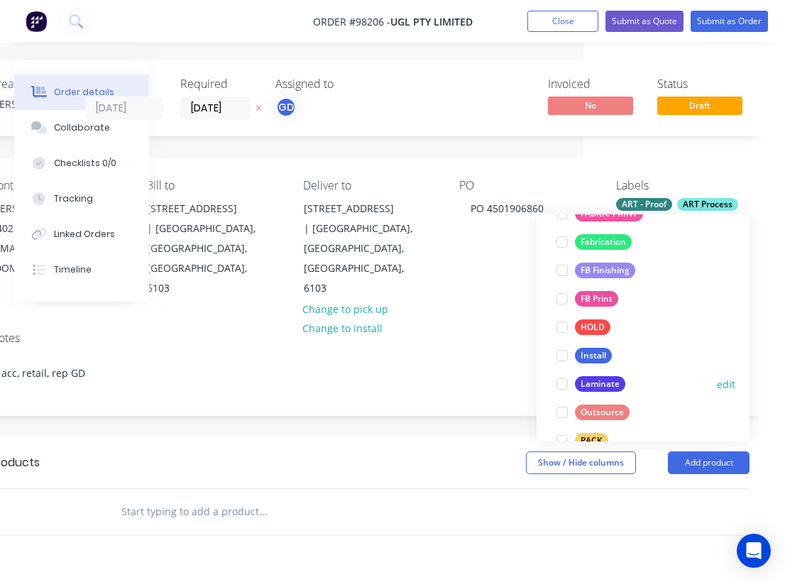
click at [599, 382] on div "Laminate" at bounding box center [600, 384] width 50 height 16
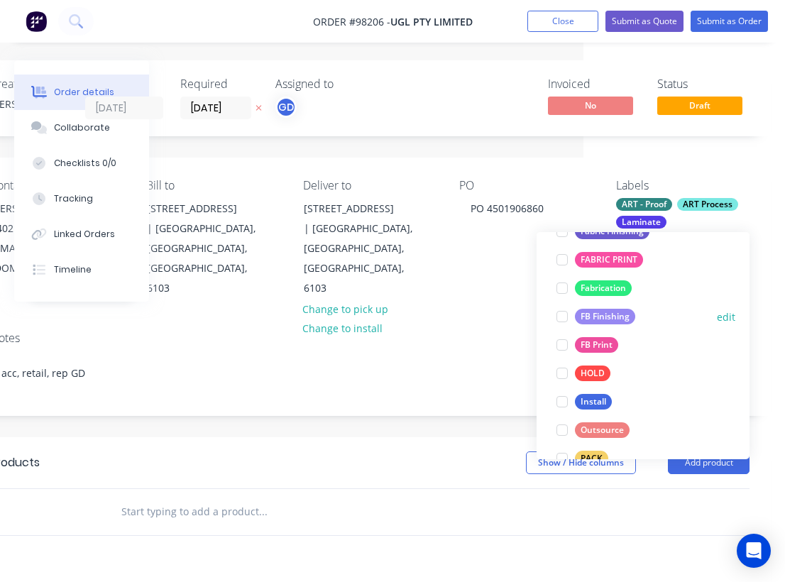
click at [602, 314] on div "FB Finishing" at bounding box center [605, 317] width 60 height 16
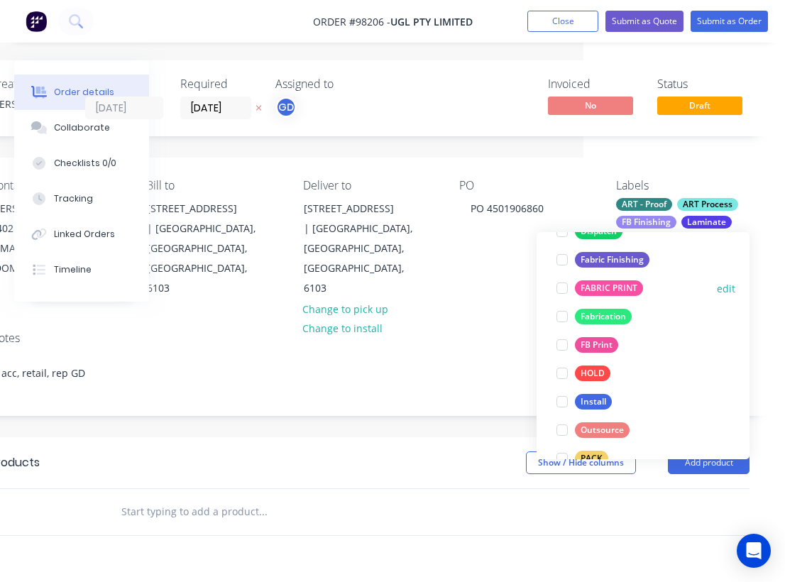
click at [607, 292] on div "FABRIC PRINT" at bounding box center [609, 288] width 68 height 16
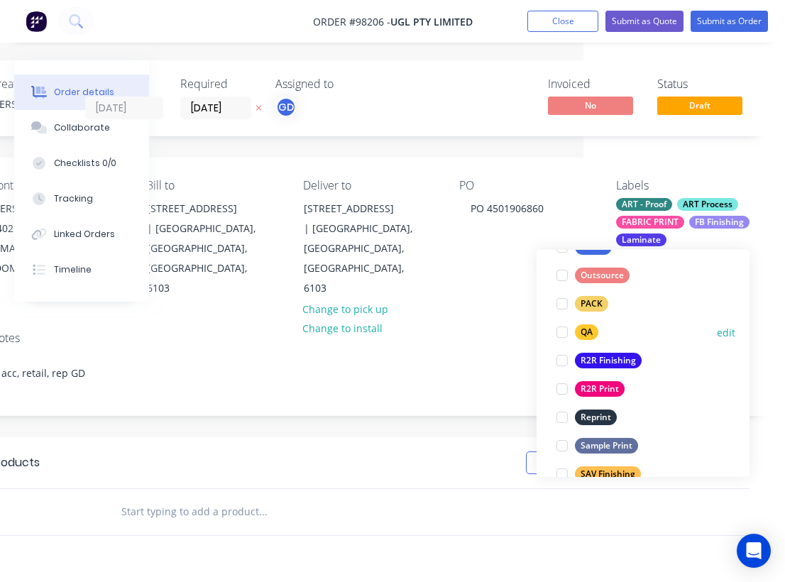
scroll to position [516, 0]
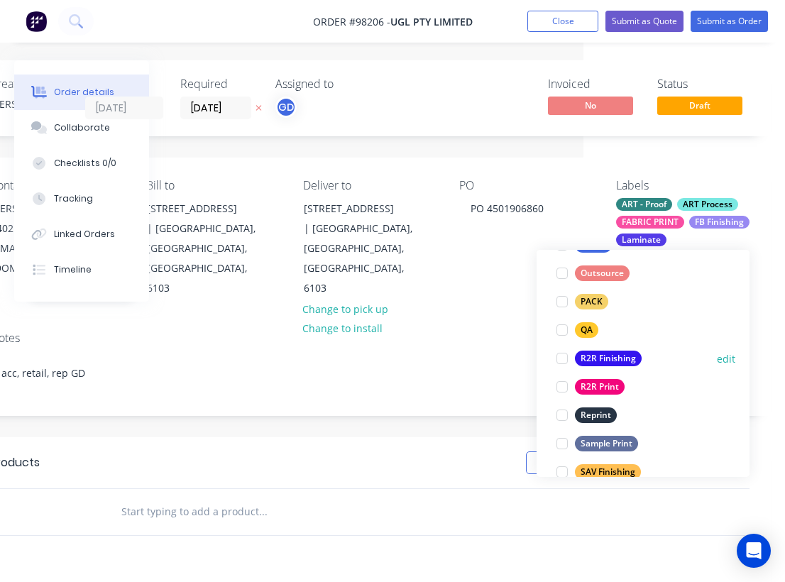
click at [612, 360] on div "R2R Finishing" at bounding box center [608, 358] width 67 height 16
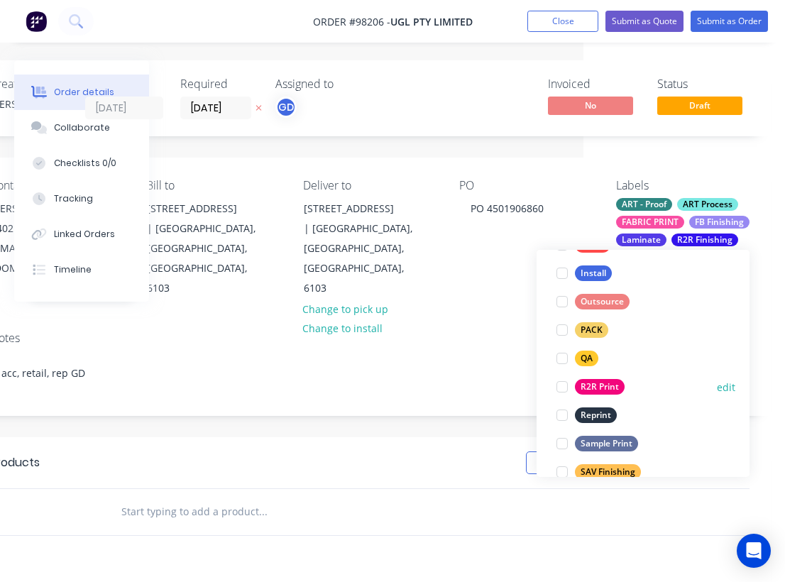
click at [606, 385] on div "R2R Print" at bounding box center [600, 387] width 50 height 16
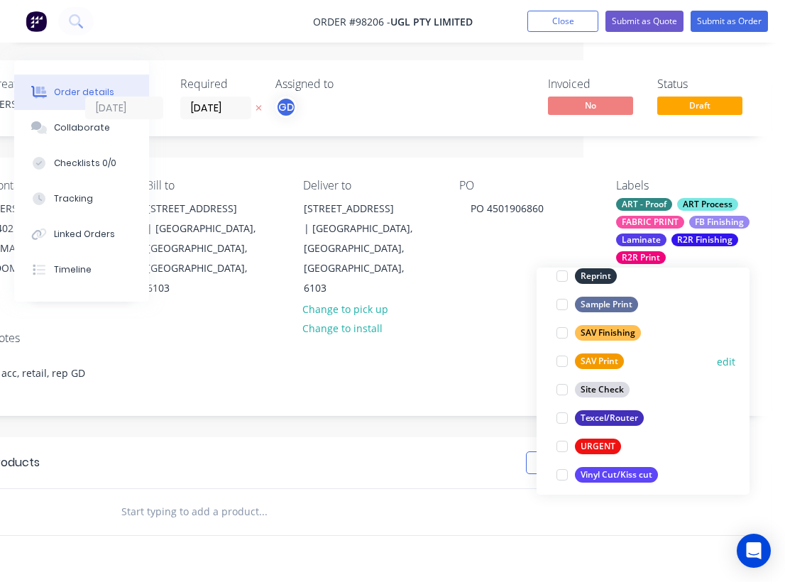
scroll to position [676, 0]
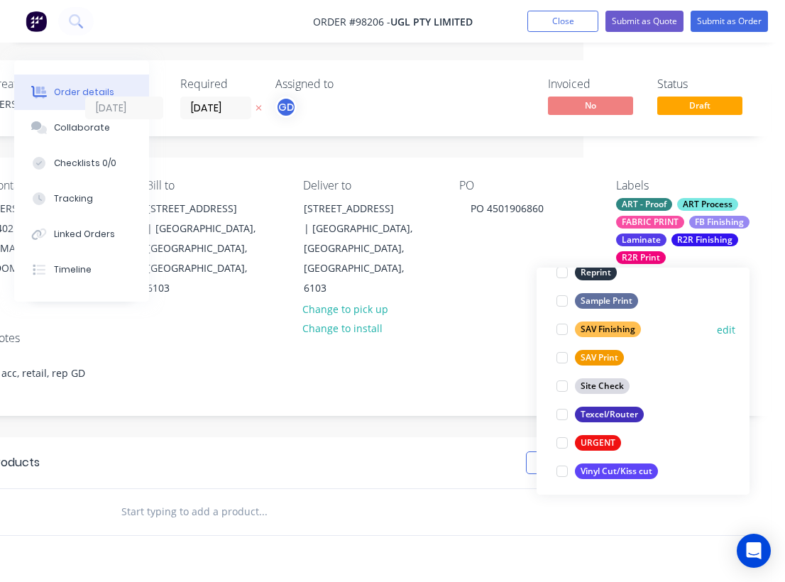
click at [609, 323] on div "SAV Finishing" at bounding box center [608, 329] width 66 height 16
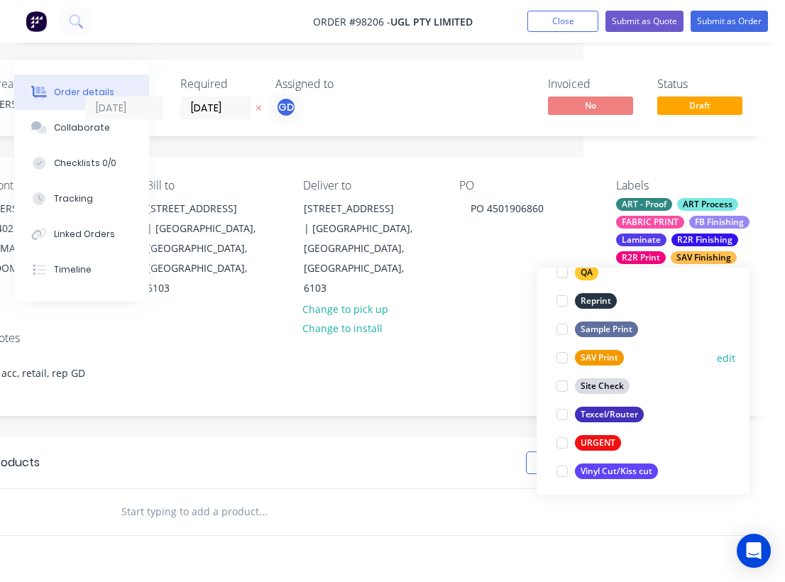
click at [606, 355] on div "SAV Print" at bounding box center [599, 358] width 49 height 16
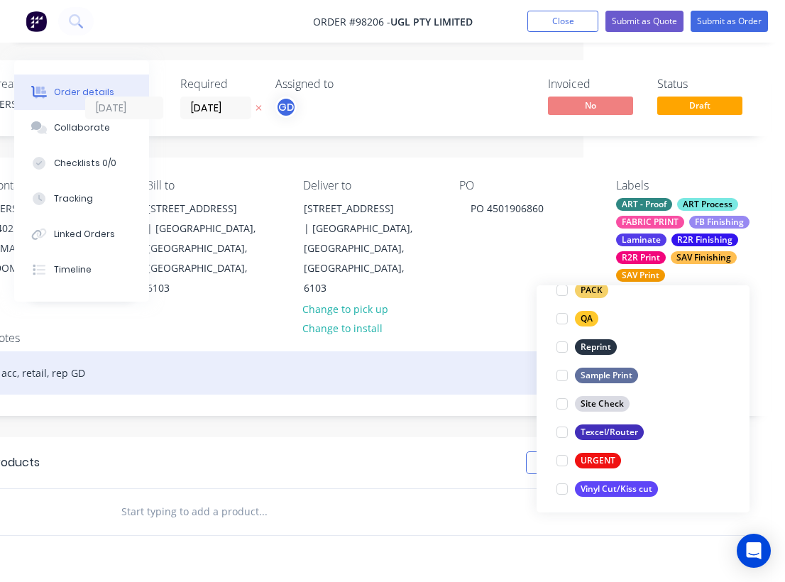
click at [468, 352] on div "acc, retail, rep GD" at bounding box center [369, 372] width 759 height 43
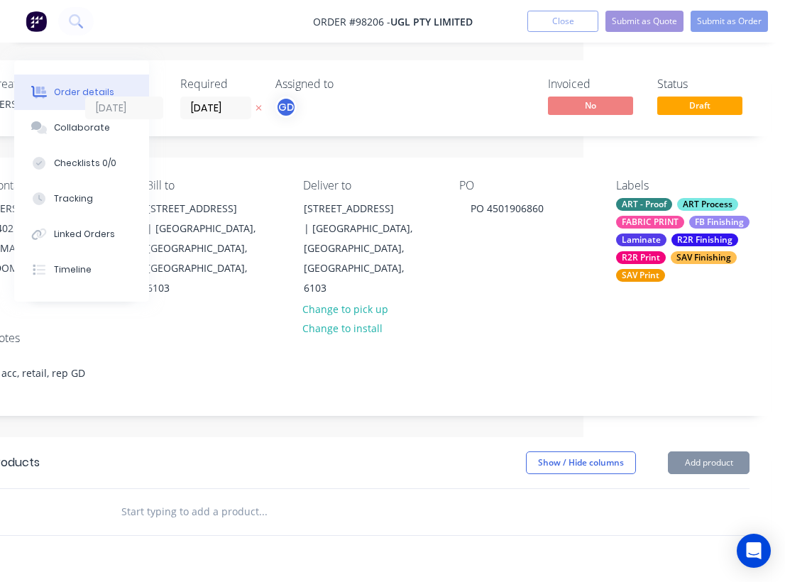
click at [145, 497] on input "text" at bounding box center [263, 511] width 284 height 28
paste input "Print on 7 year SAV, laminate with long life UV film, mount to 2mm Aluminium 30…"
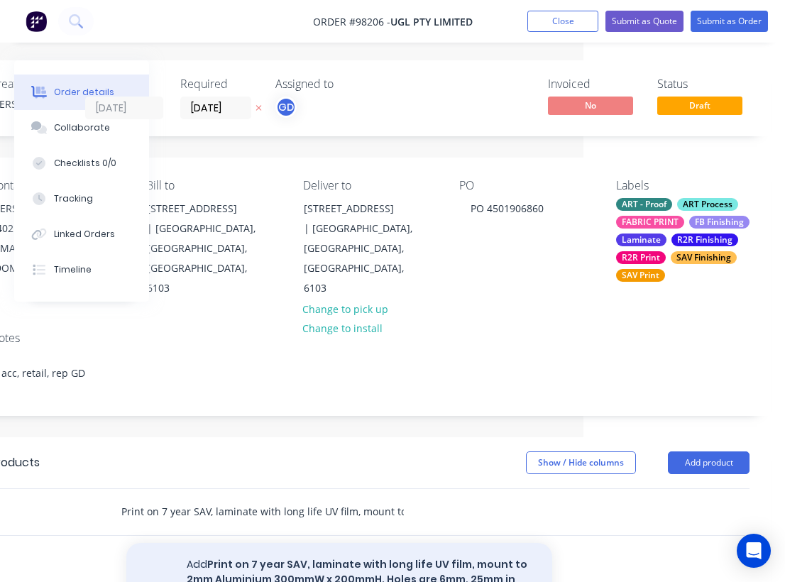
type input "Print on 7 year SAV, laminate with long life UV film, mount to 2mm Aluminium 30…"
click at [336, 550] on button "Add Print on 7 year SAV, laminate with long life UV film, mount to 2mm Aluminiu…" at bounding box center [339, 579] width 426 height 73
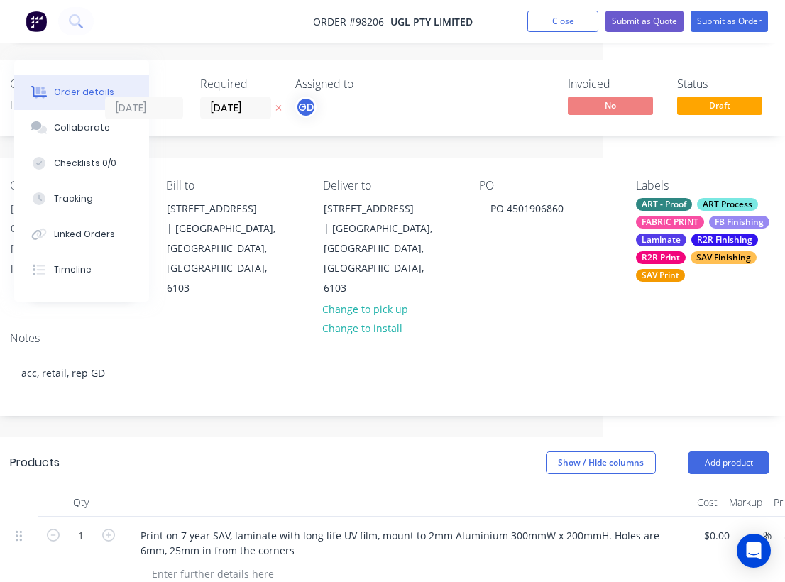
scroll to position [0, 177]
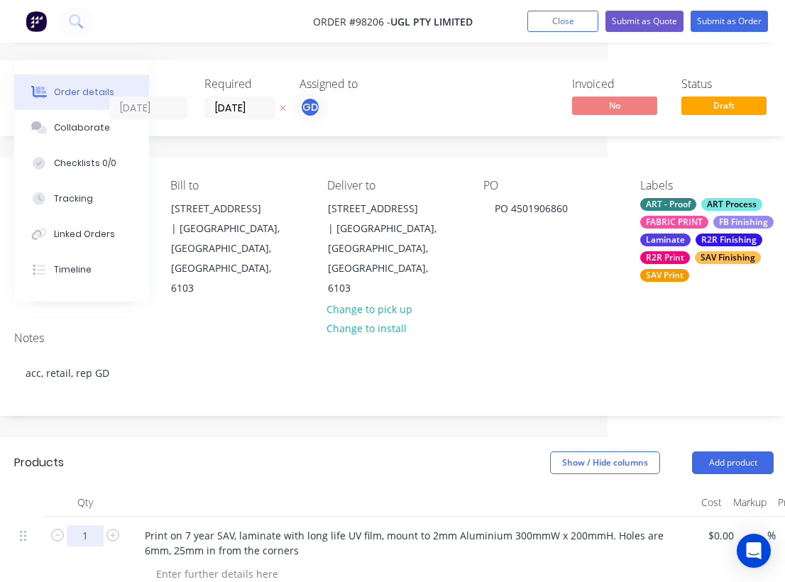
click at [90, 525] on input "1" at bounding box center [85, 535] width 37 height 21
type input "10"
click at [164, 488] on div at bounding box center [411, 502] width 567 height 28
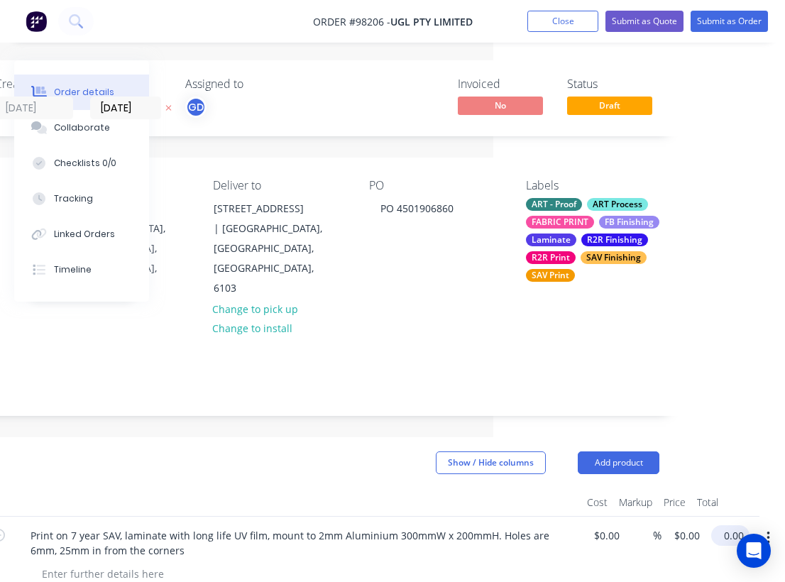
click at [735, 525] on input "0.00" at bounding box center [732, 535] width 33 height 21
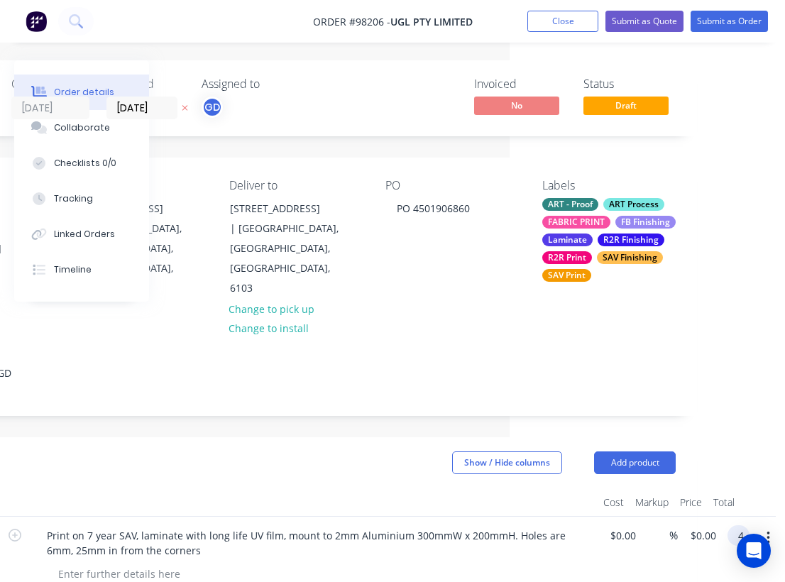
scroll to position [0, 275]
type input "475"
type input "$47.50"
type input "$475.00"
click at [455, 488] on div at bounding box center [313, 502] width 567 height 28
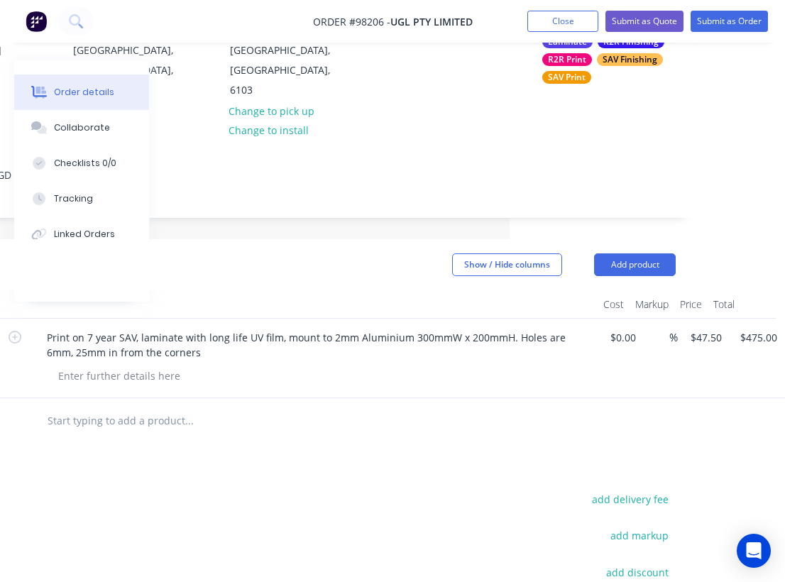
scroll to position [207, 275]
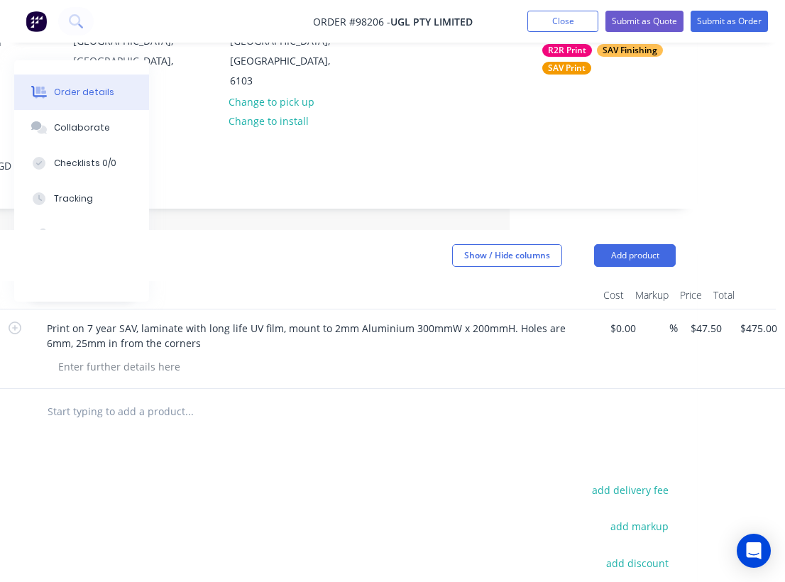
click at [153, 397] on input "text" at bounding box center [189, 411] width 284 height 28
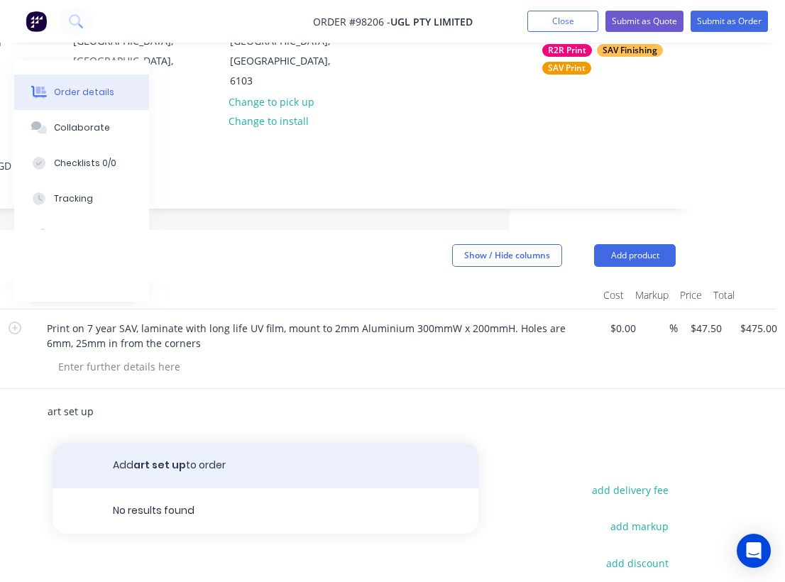
type input "art set up"
click at [203, 446] on button "Add art set up to order" at bounding box center [265, 465] width 426 height 45
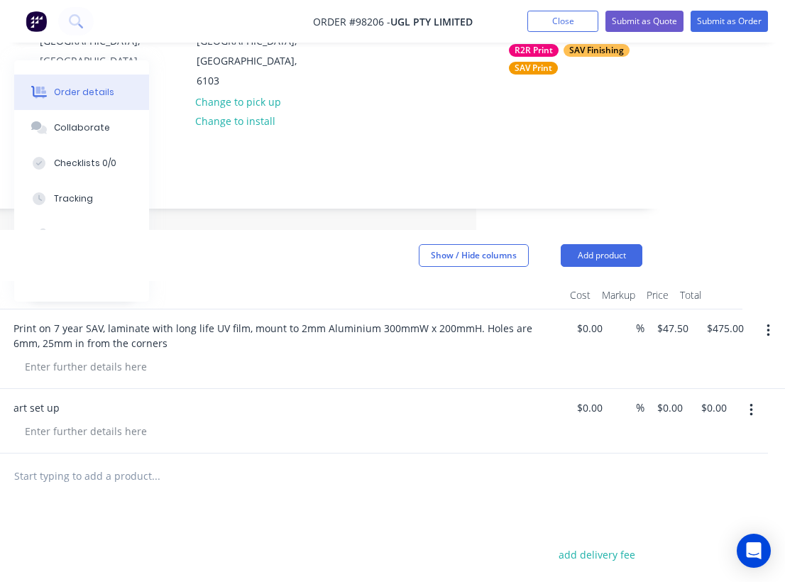
scroll to position [207, 309]
click at [642, 389] on div "1 art set up $0.00 $0.00 % $0.00 $0.00 0.00 $0.00" at bounding box center [262, 421] width 759 height 65
type input "110"
type input "$110.00"
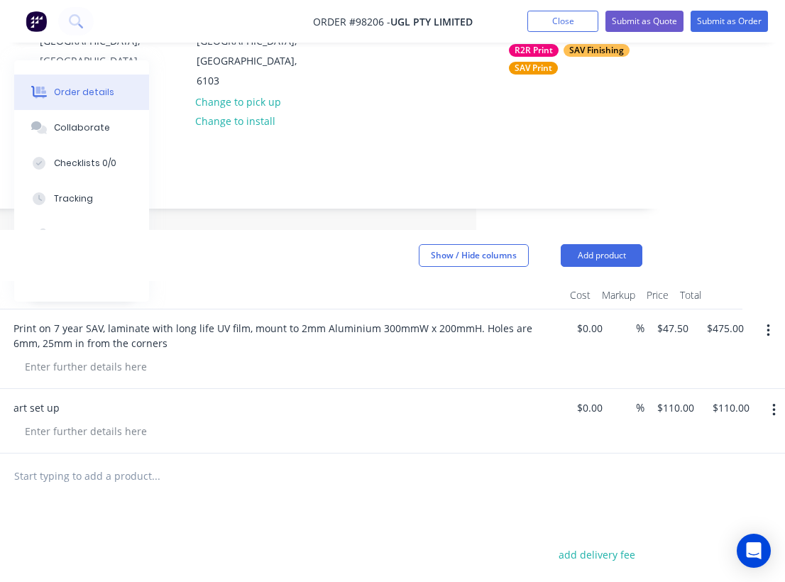
click at [428, 492] on div "Products Show / Hide columns Add product Qty Cost Markup Price Total 10 Print o…" at bounding box center [263, 535] width 802 height 610
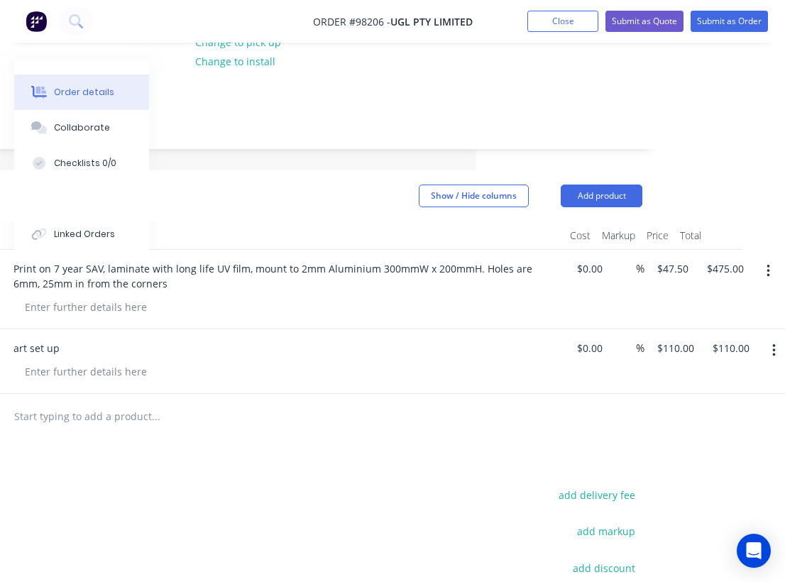
scroll to position [278, 309]
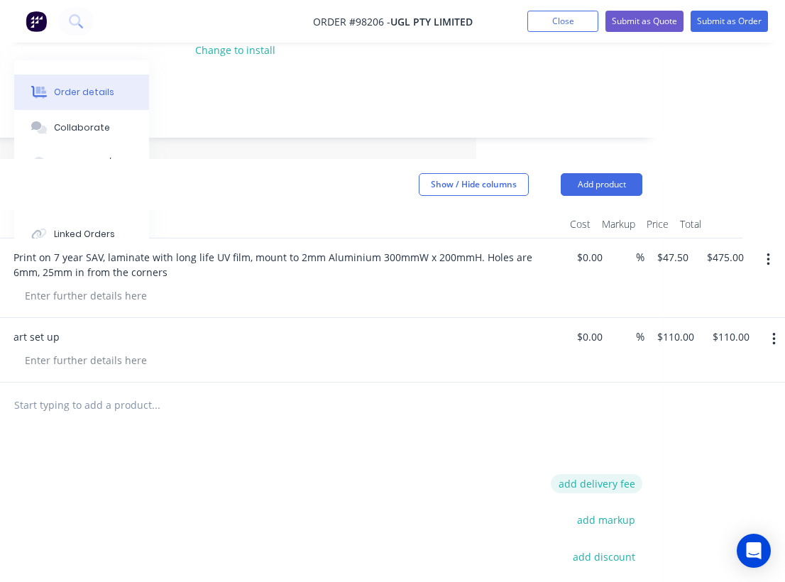
click at [582, 474] on button "add delivery fee" at bounding box center [596, 483] width 92 height 19
type input "55"
click at [403, 428] on div "Products Show / Hide columns Add product Qty Cost Markup Price Total 10 Print o…" at bounding box center [263, 462] width 802 height 606
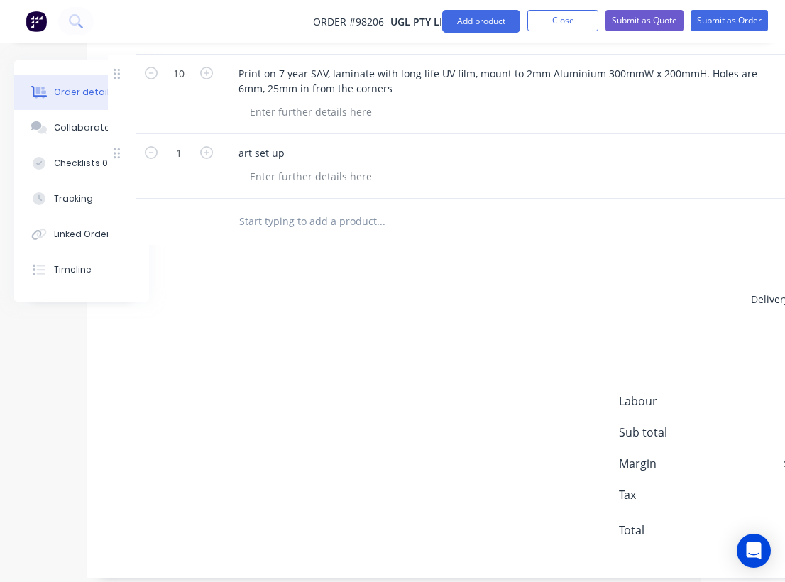
click at [403, 428] on div "Delivery fee $55.00 add markup add discount Labour $0.00 Sub total $640.00 Marg…" at bounding box center [487, 423] width 759 height 267
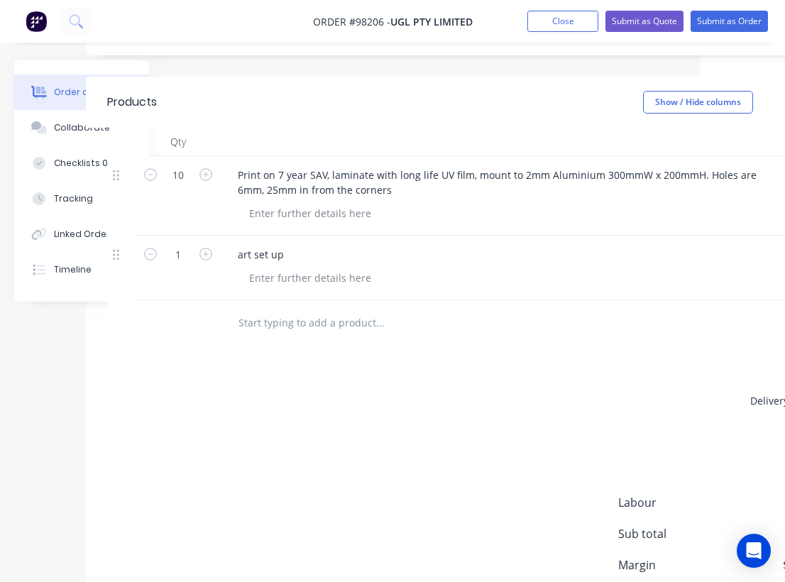
scroll to position [0, 84]
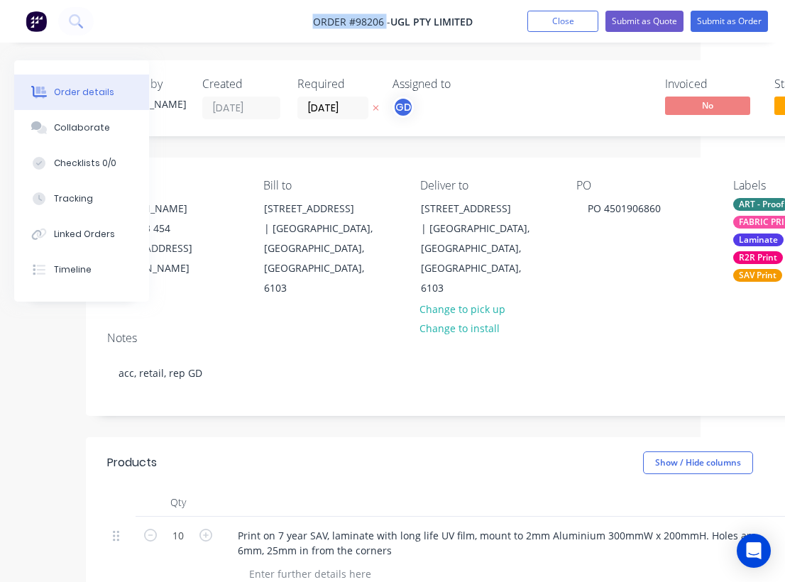
drag, startPoint x: 305, startPoint y: 22, endPoint x: 385, endPoint y: 26, distance: 80.2
click at [385, 26] on nav "Order #98206 - UGL Pty limited Add product Close Submit as Quote Submit as Order" at bounding box center [392, 21] width 785 height 43
copy span "Order #98206"
click at [565, 23] on button "Close" at bounding box center [562, 21] width 71 height 21
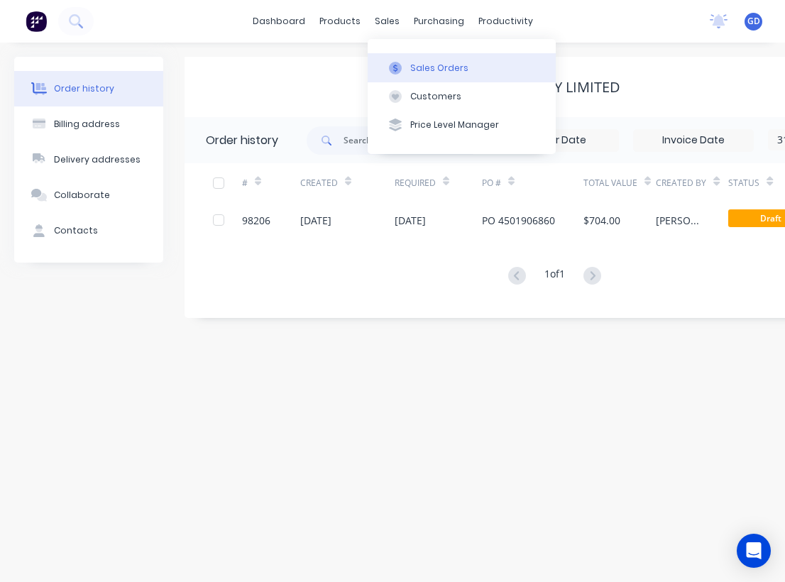
click at [424, 68] on div "Sales Orders" at bounding box center [439, 68] width 58 height 13
